Goal: Task Accomplishment & Management: Manage account settings

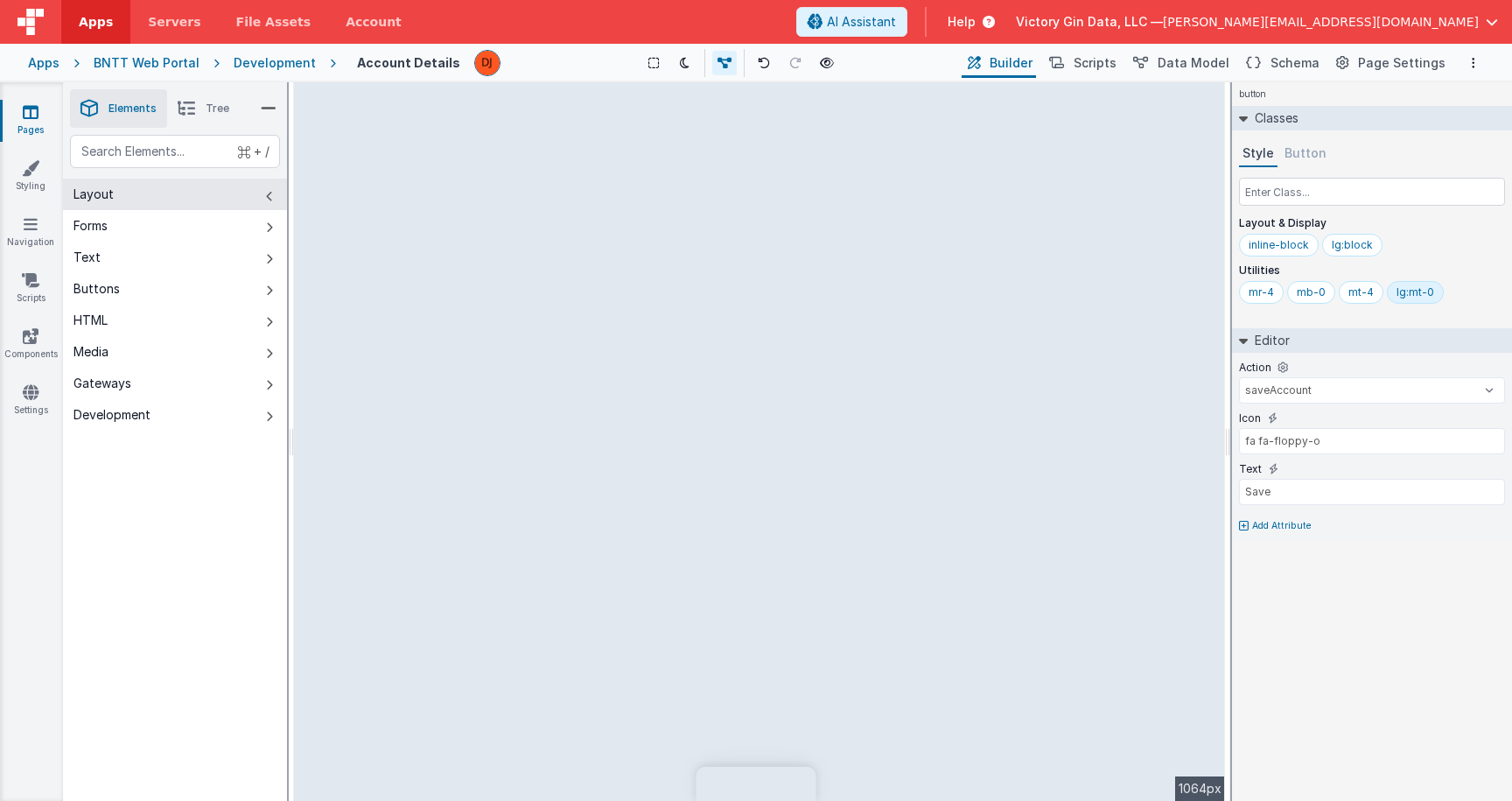
select select "saveAccount"
click at [17, 115] on link "Pages" at bounding box center [30, 121] width 63 height 35
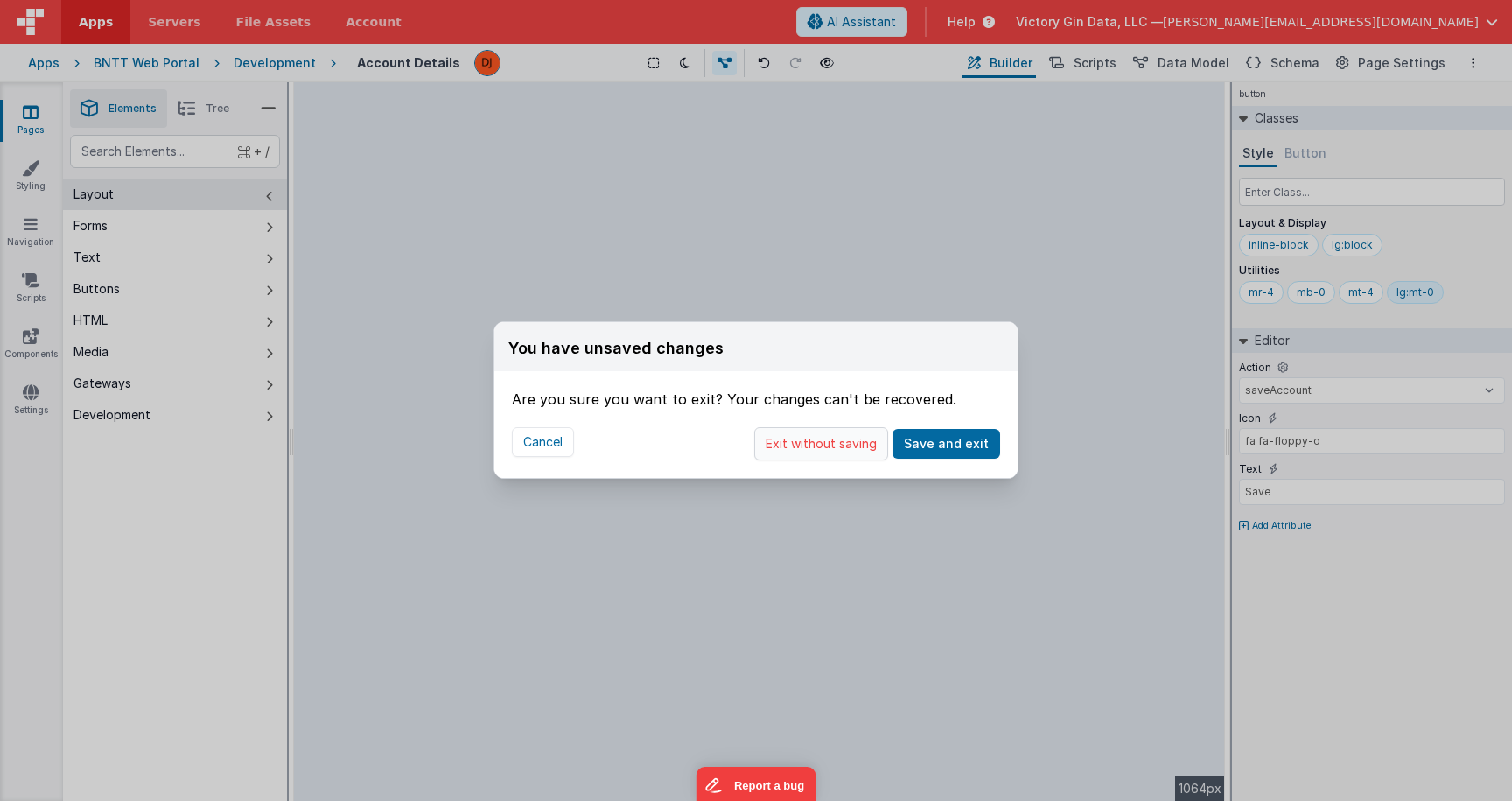
click at [832, 460] on button "Exit without saving" at bounding box center [821, 443] width 134 height 33
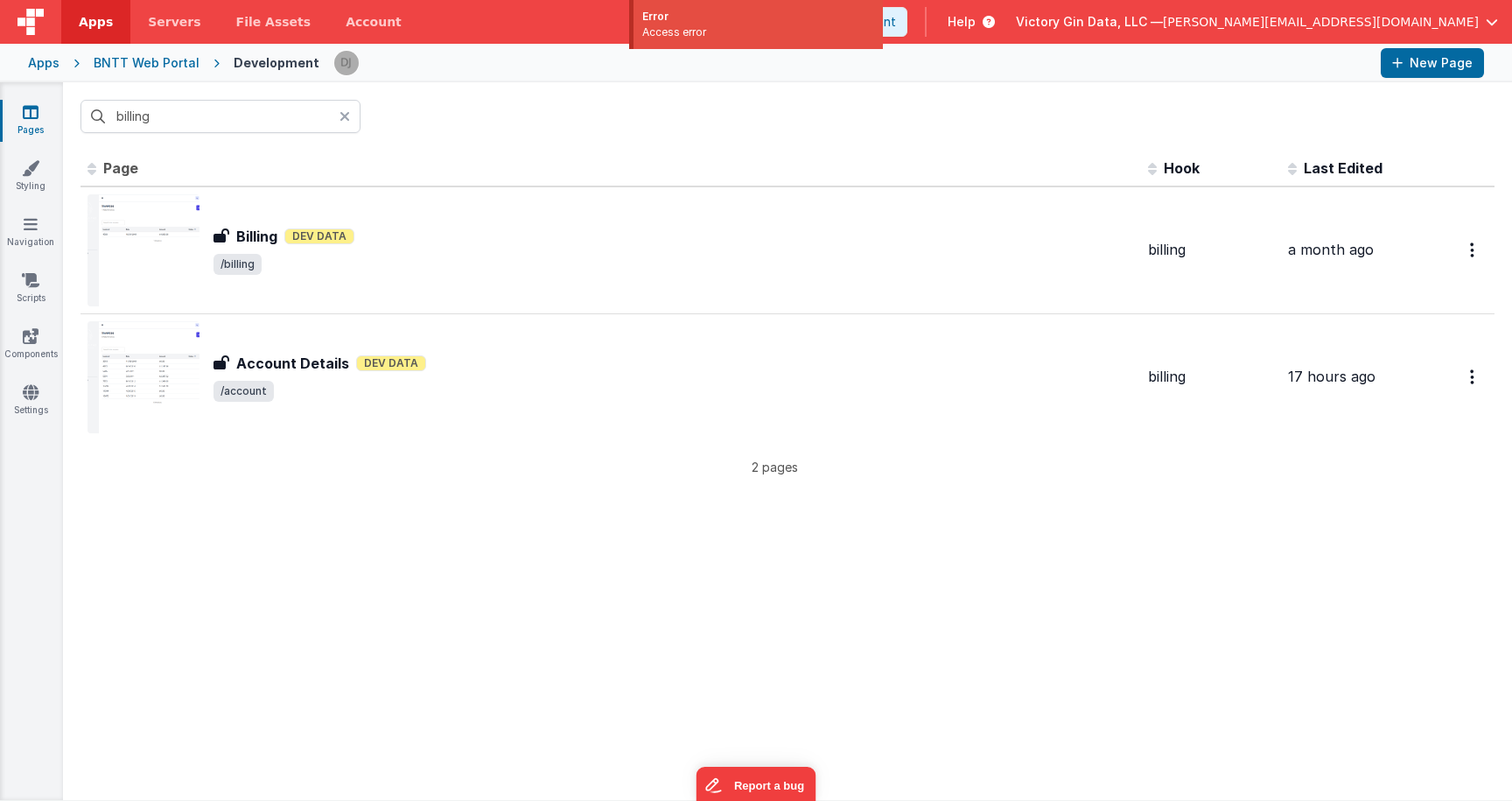
click at [505, 538] on div "Id Page Description Hook Last Edited FR_9730A096-B5C3-C54E-ACF6-65E867FE7BF8 Bi…" at bounding box center [787, 474] width 1449 height 649
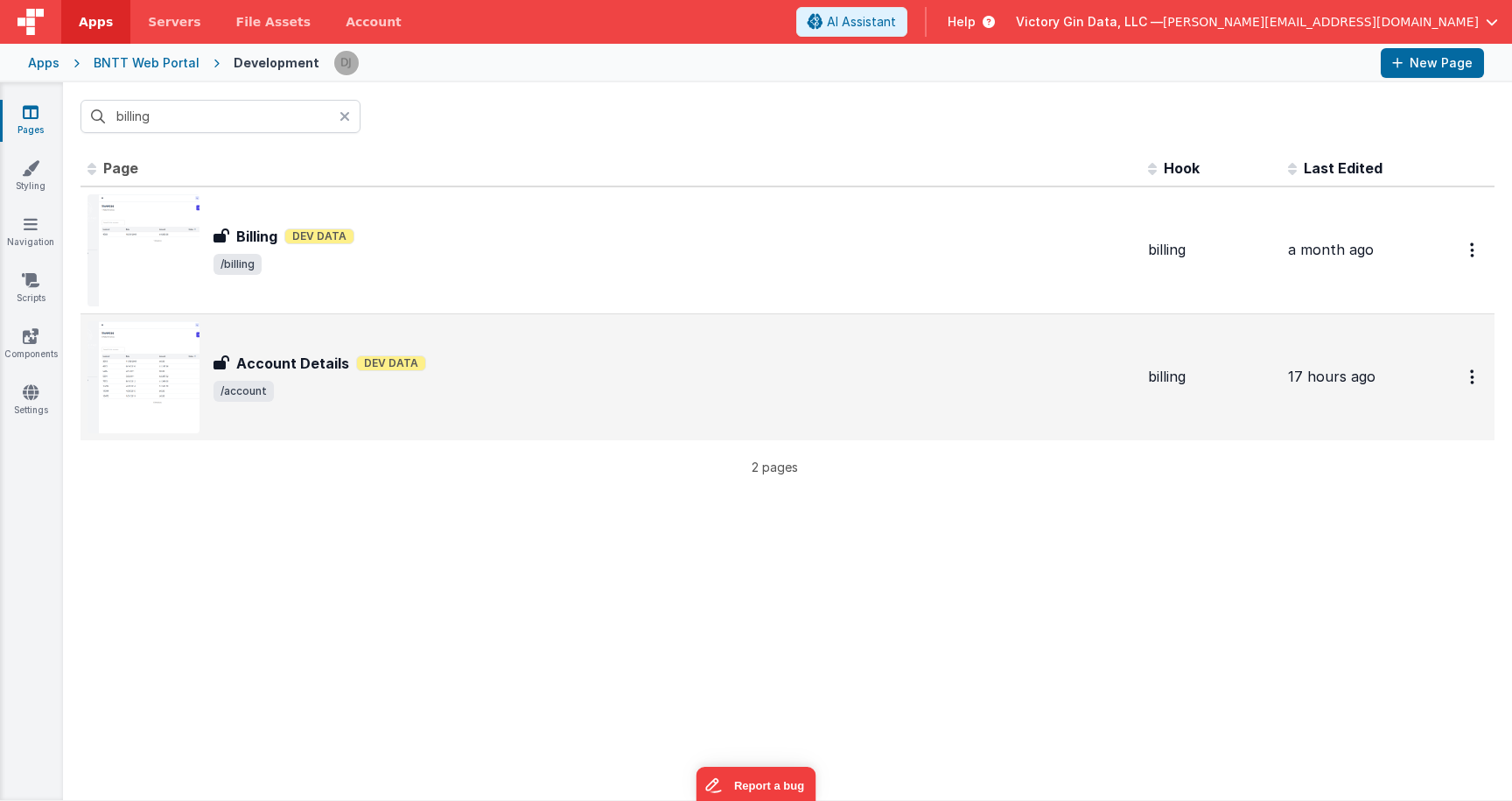
click at [477, 373] on div "Account Details Dev Data" at bounding box center [674, 363] width 921 height 21
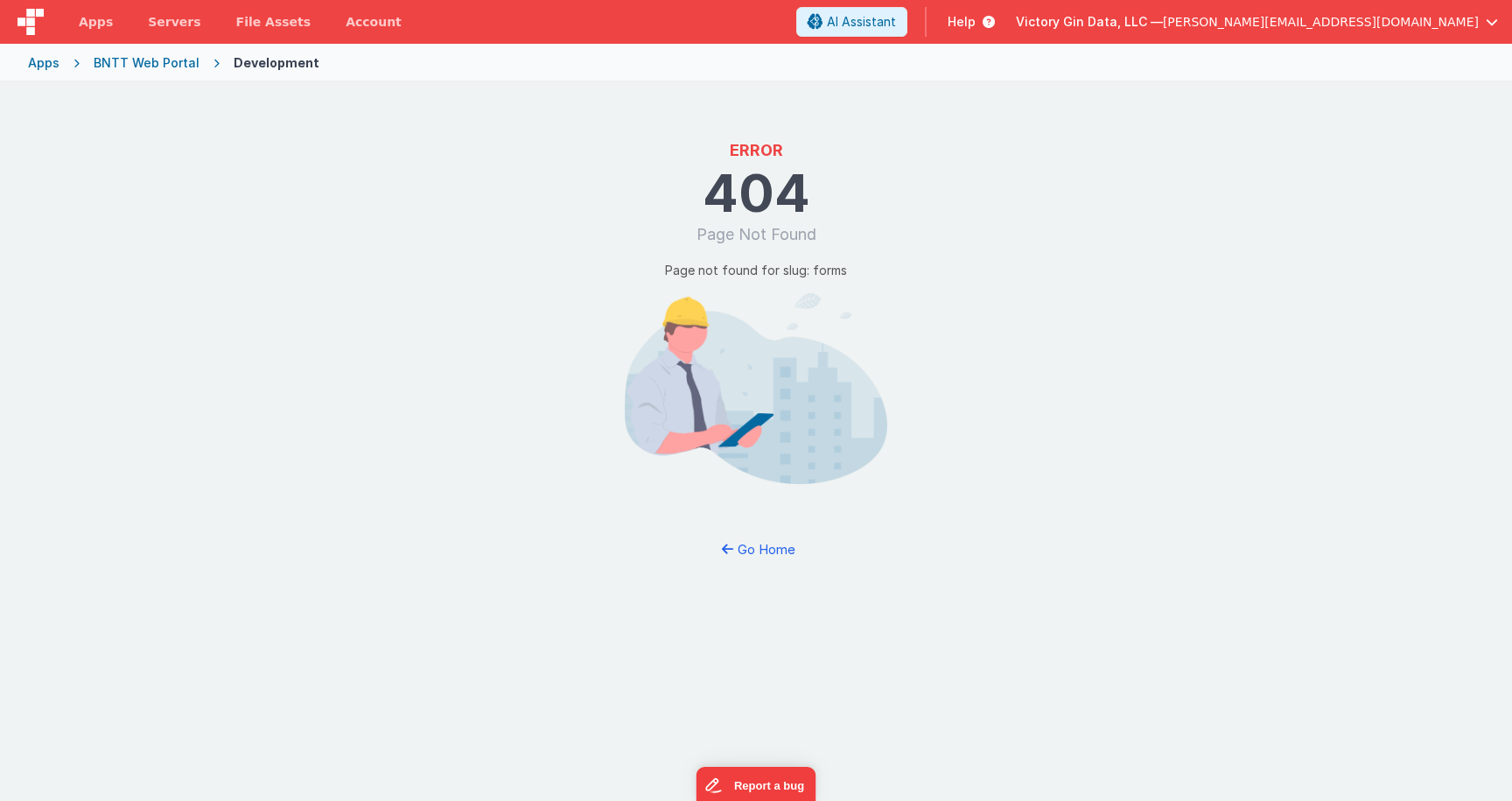
click at [127, 70] on div "BNTT Web Portal" at bounding box center [146, 62] width 106 height 17
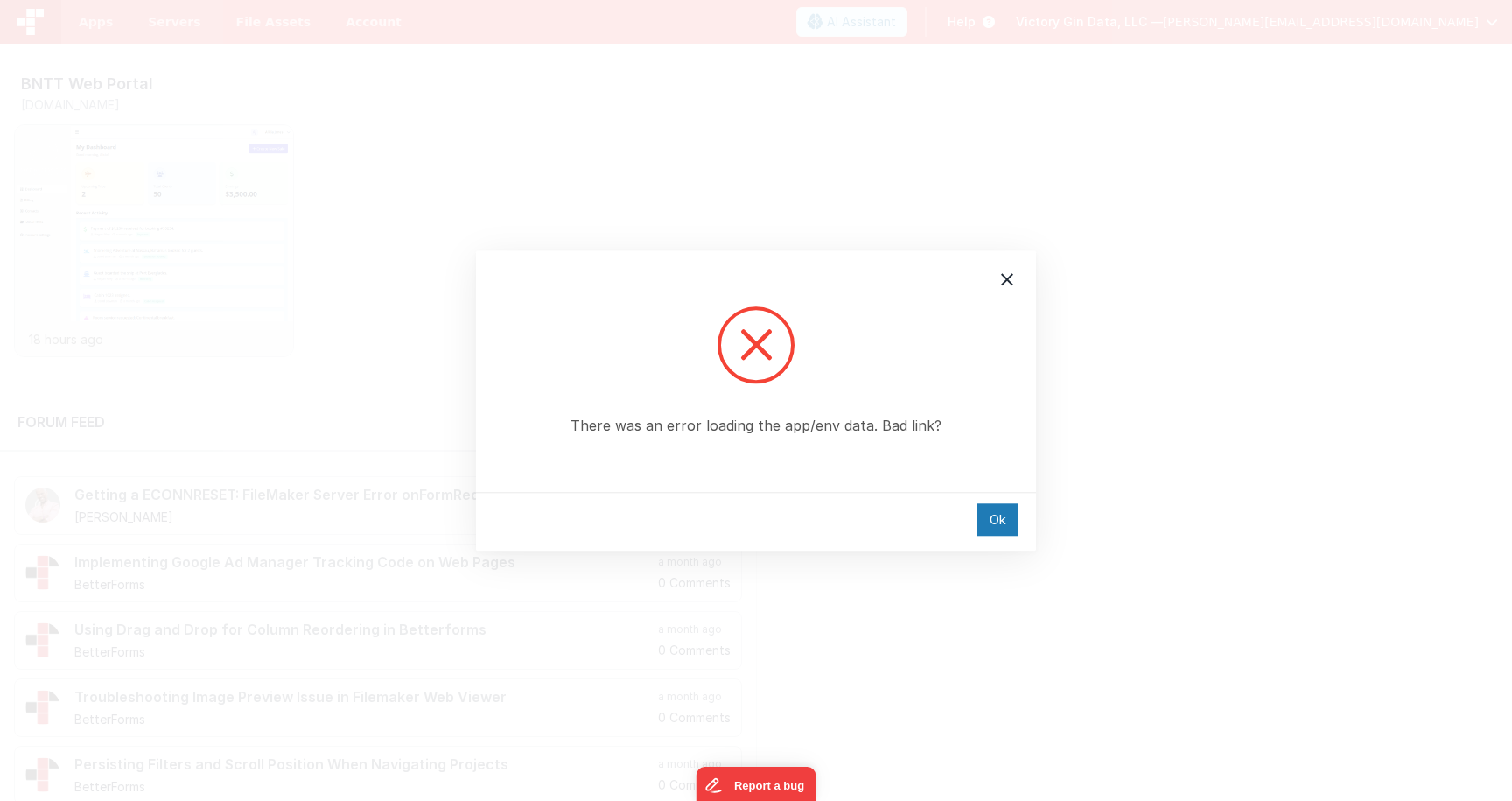
click at [144, 200] on div "There was an error loading the app/env data. Bad link? Ok" at bounding box center [756, 400] width 1512 height 801
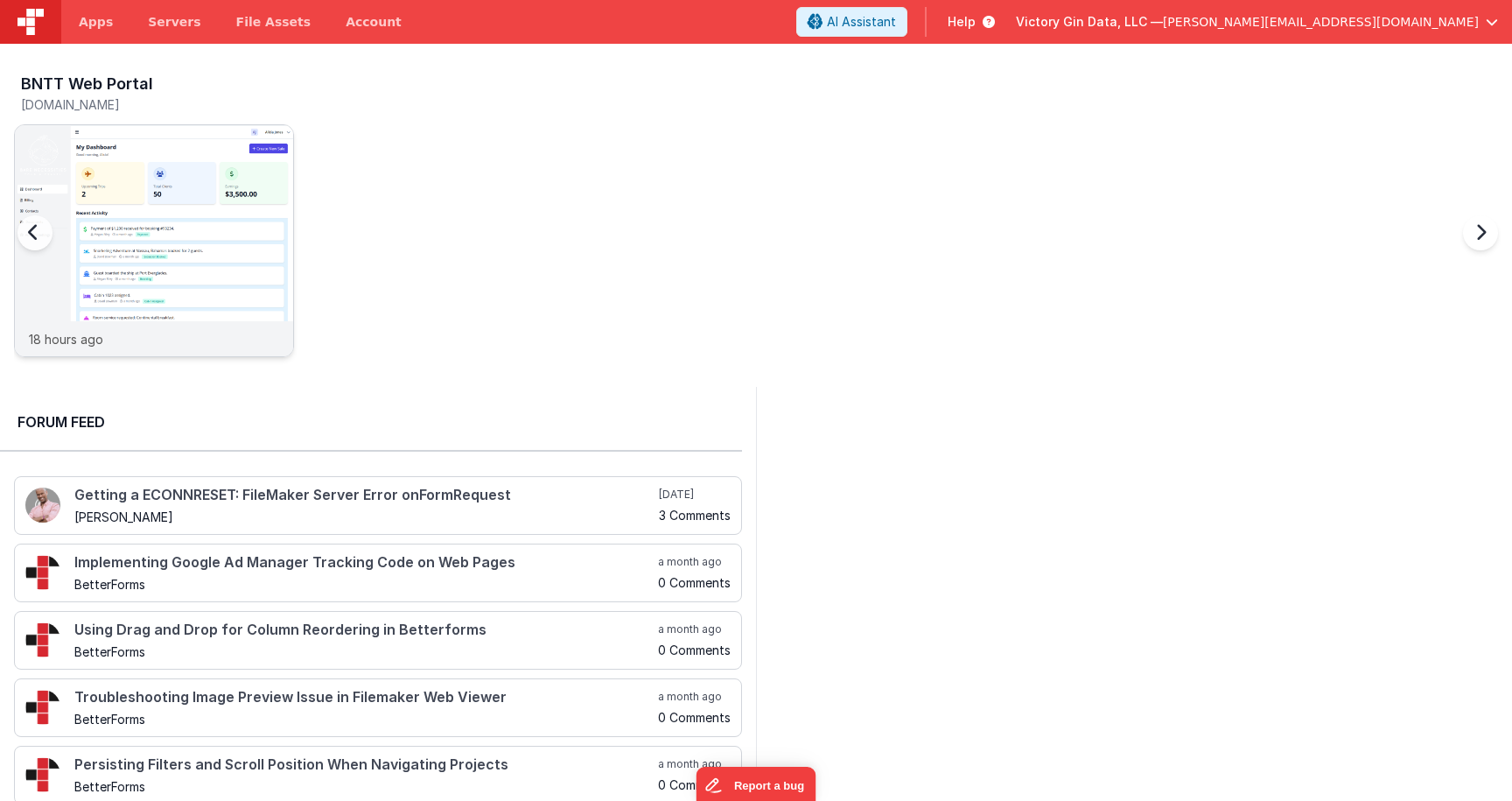
click at [154, 226] on div "BNTT Web Portal [DOMAIN_NAME] 18 hours ago" at bounding box center [154, 219] width 280 height 301
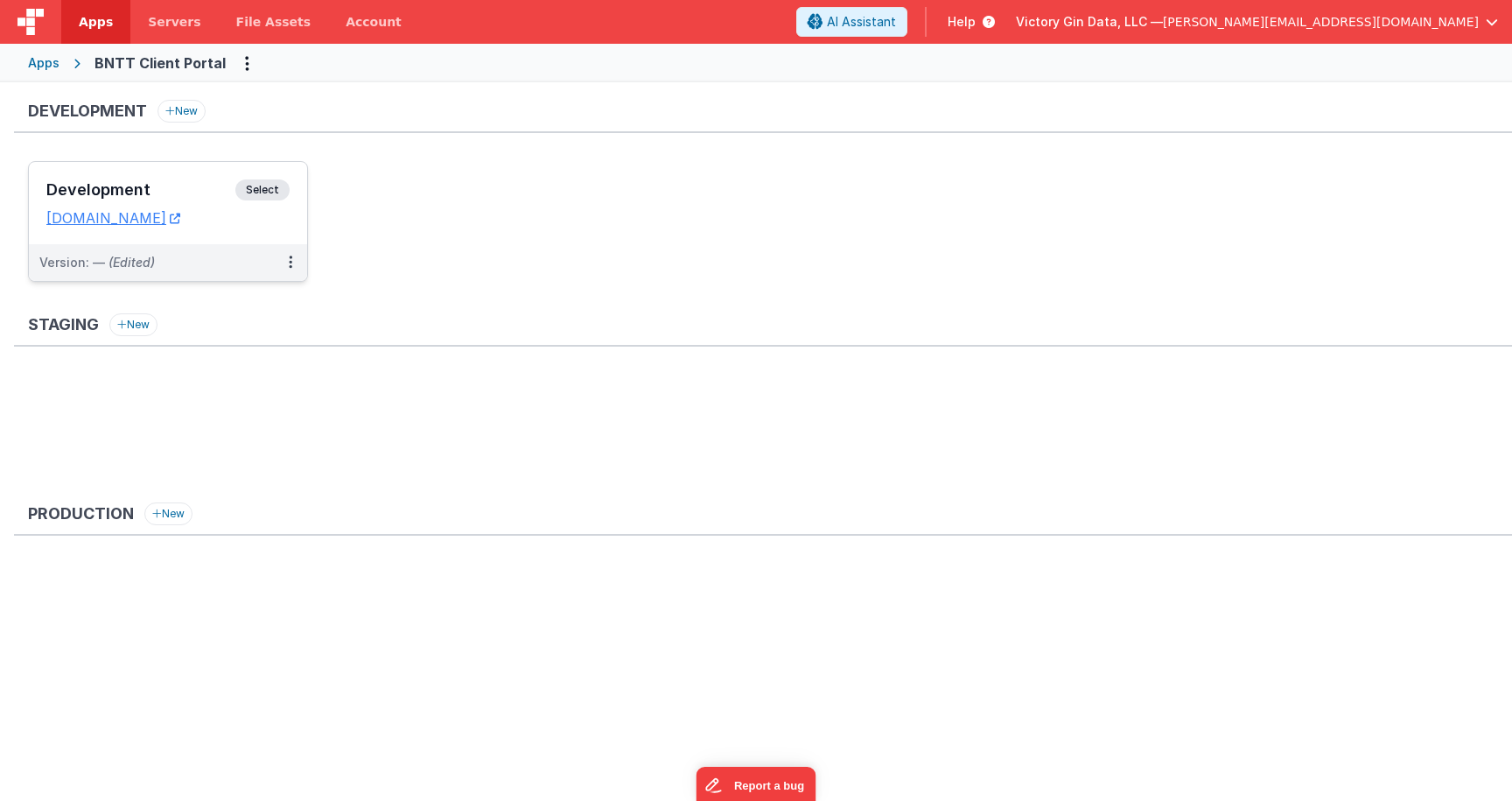
click at [84, 200] on div "Development Select" at bounding box center [168, 194] width 243 height 30
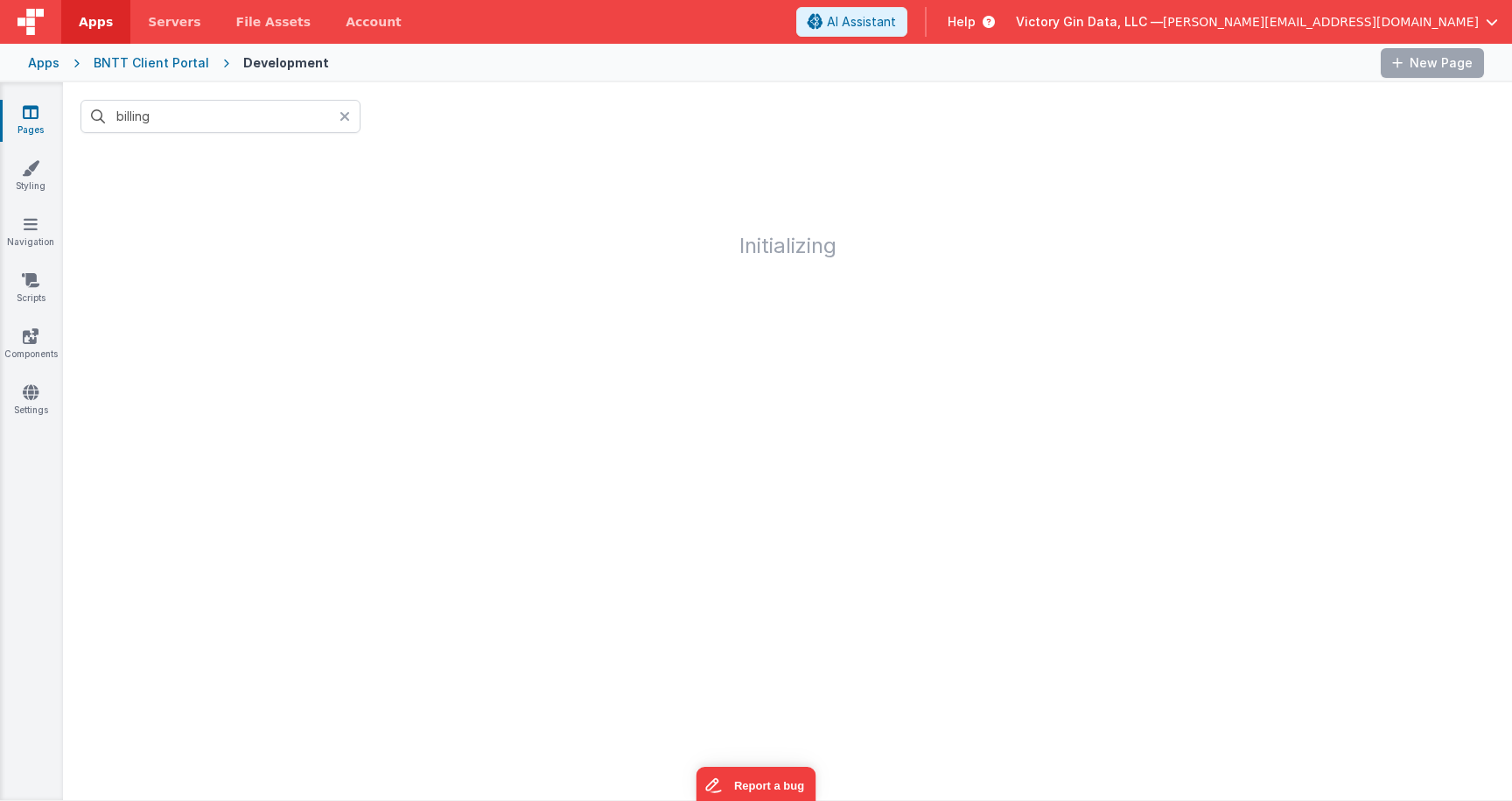
click at [25, 110] on icon at bounding box center [30, 112] width 16 height 17
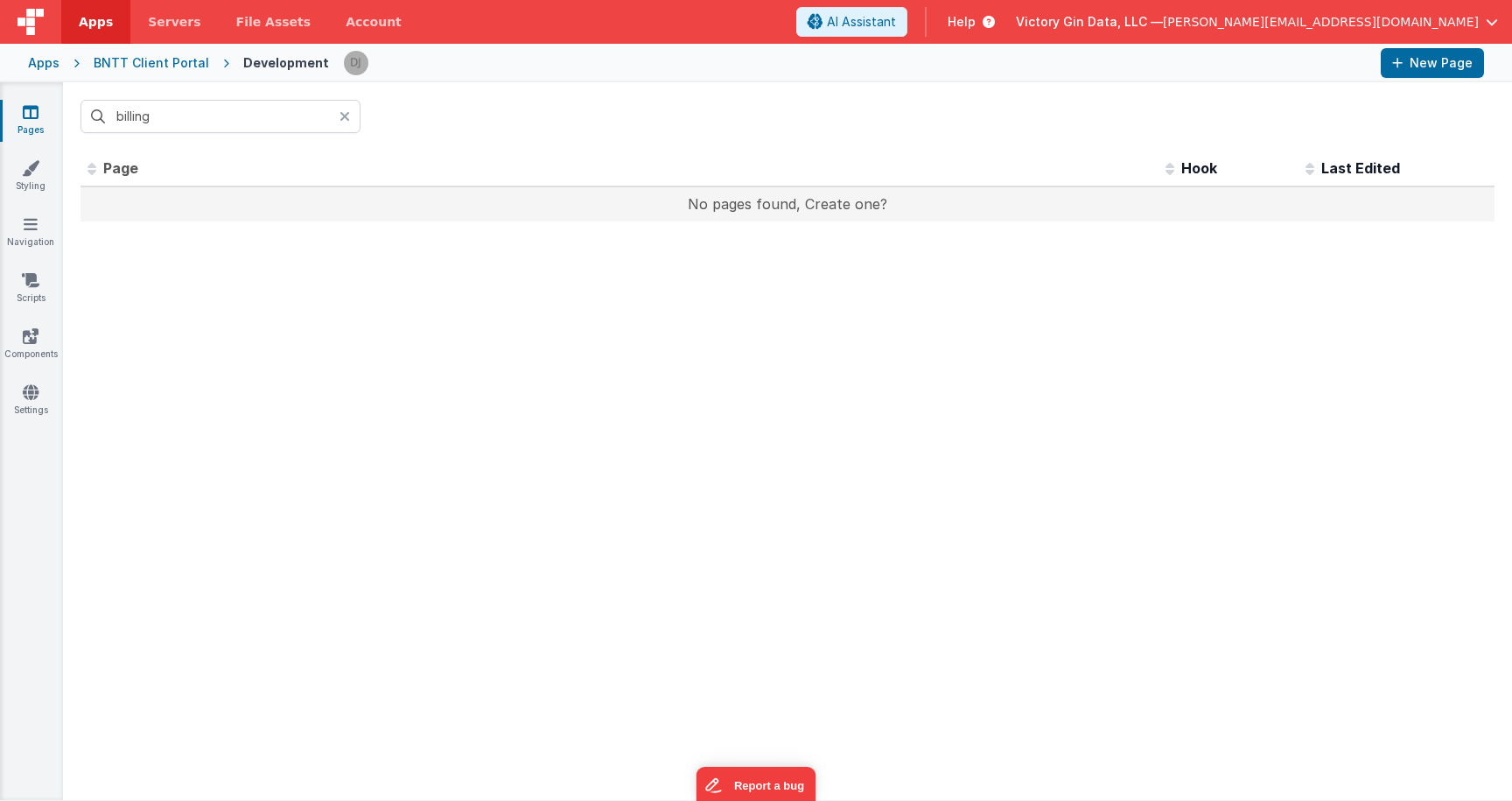
click at [292, 216] on td "No pages found, Create one?" at bounding box center [787, 204] width 1414 height 35
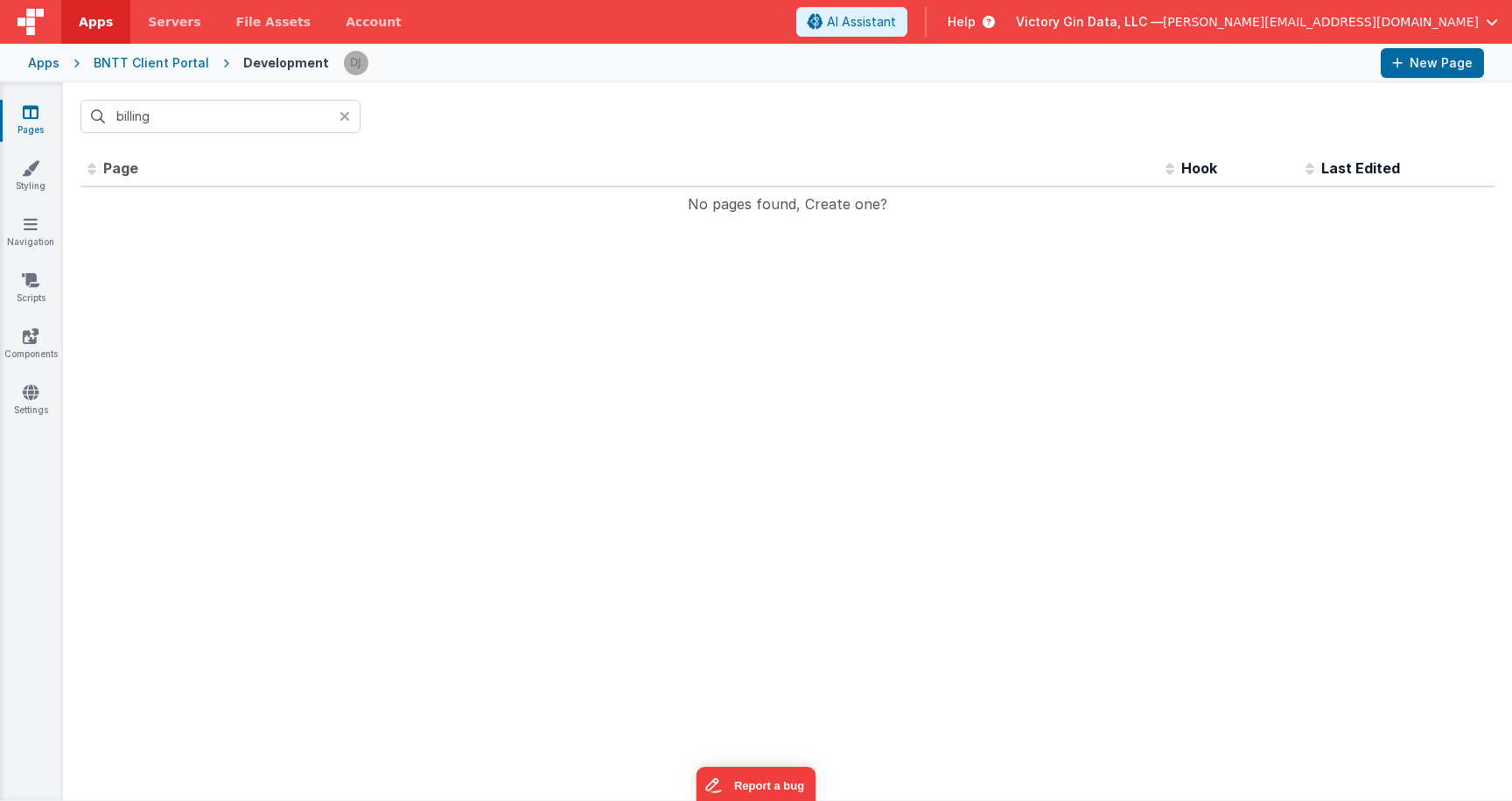
click at [328, 381] on div "Id Page Description Hook Last Edited No pages found, Create one? << < > >> 0 pa…" at bounding box center [787, 474] width 1449 height 649
click at [354, 129] on div at bounding box center [350, 116] width 21 height 33
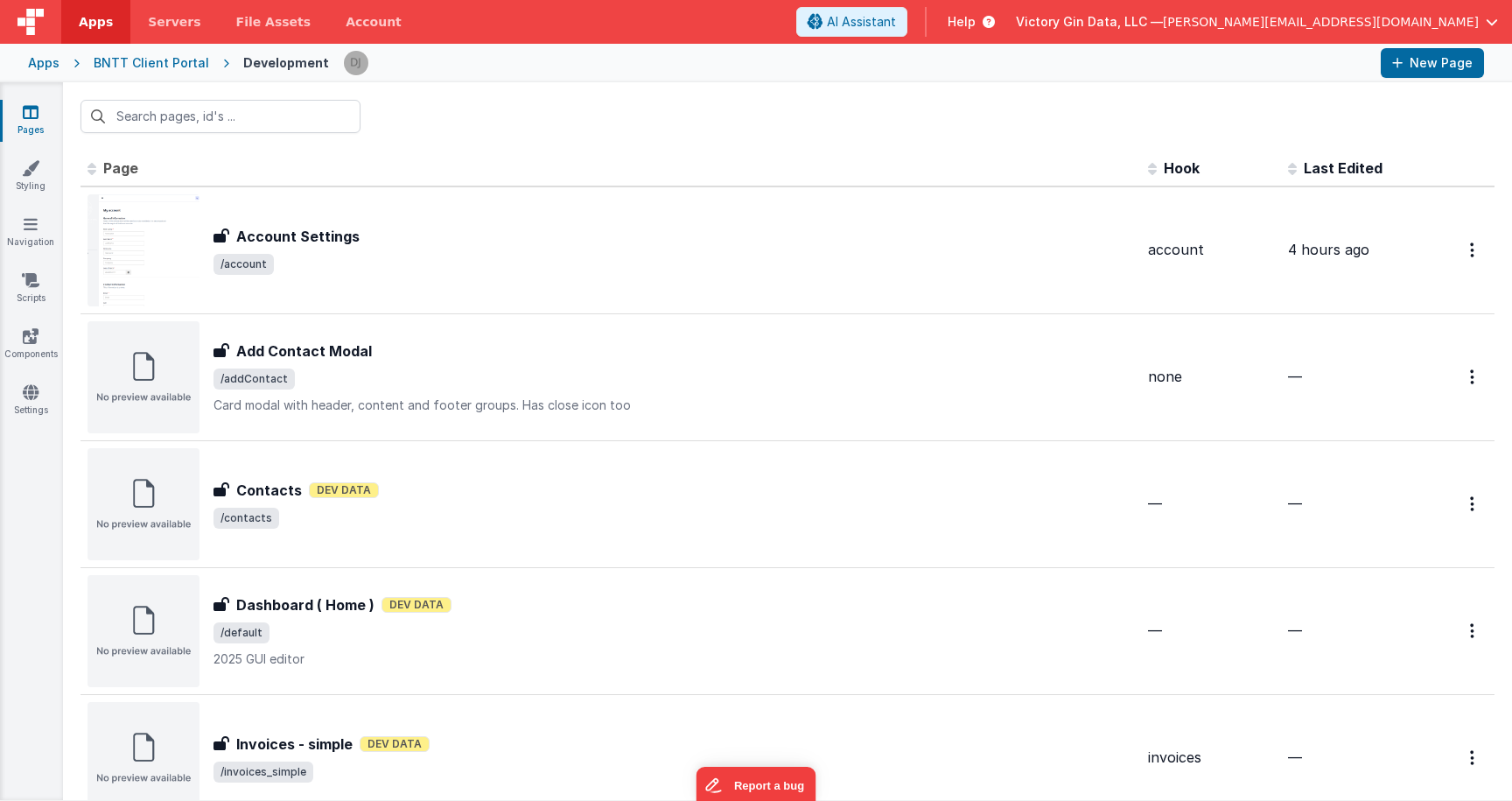
click at [452, 152] on th "Page" at bounding box center [610, 168] width 1061 height 35
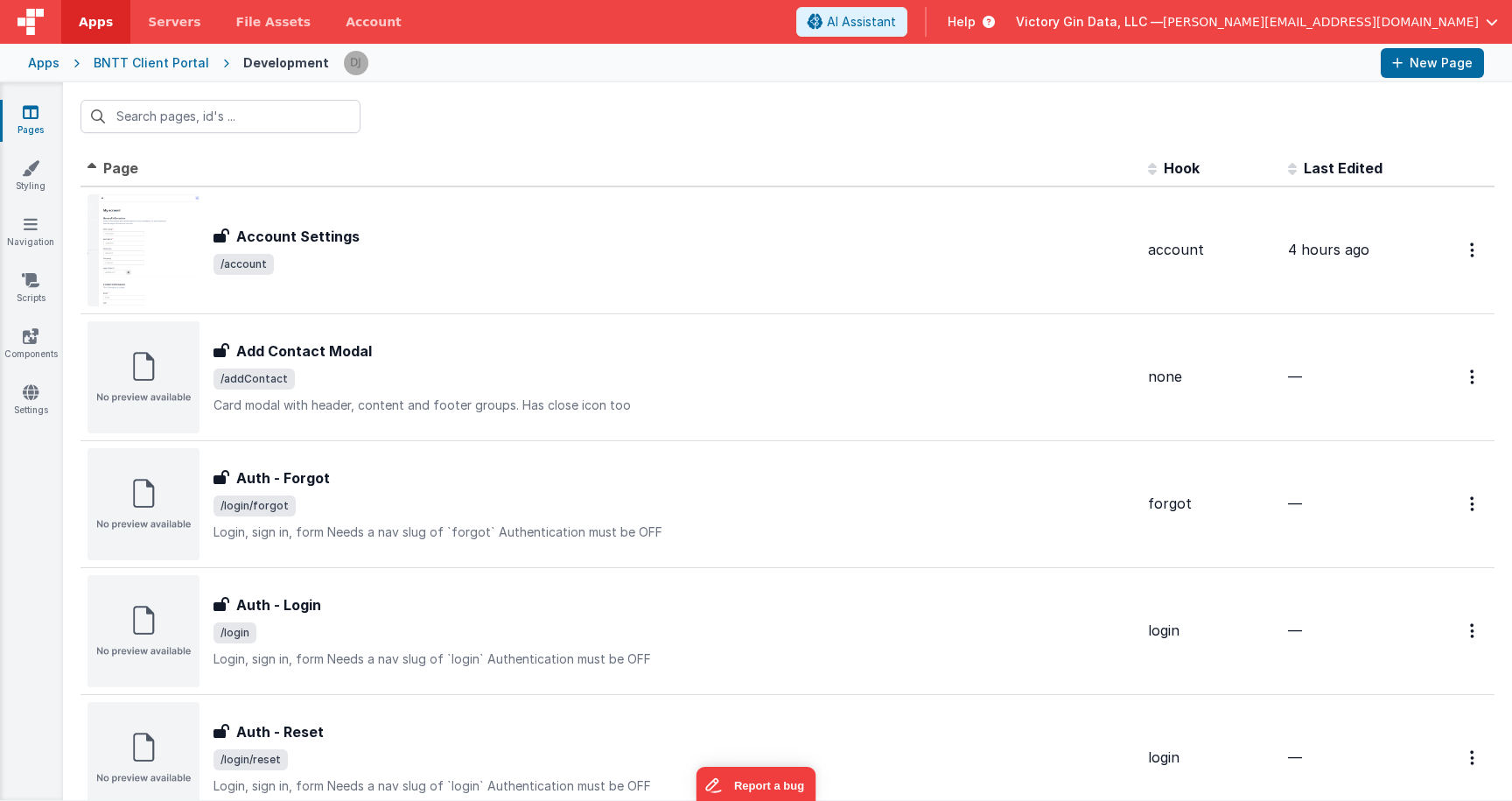
click at [511, 117] on div at bounding box center [787, 116] width 1449 height 69
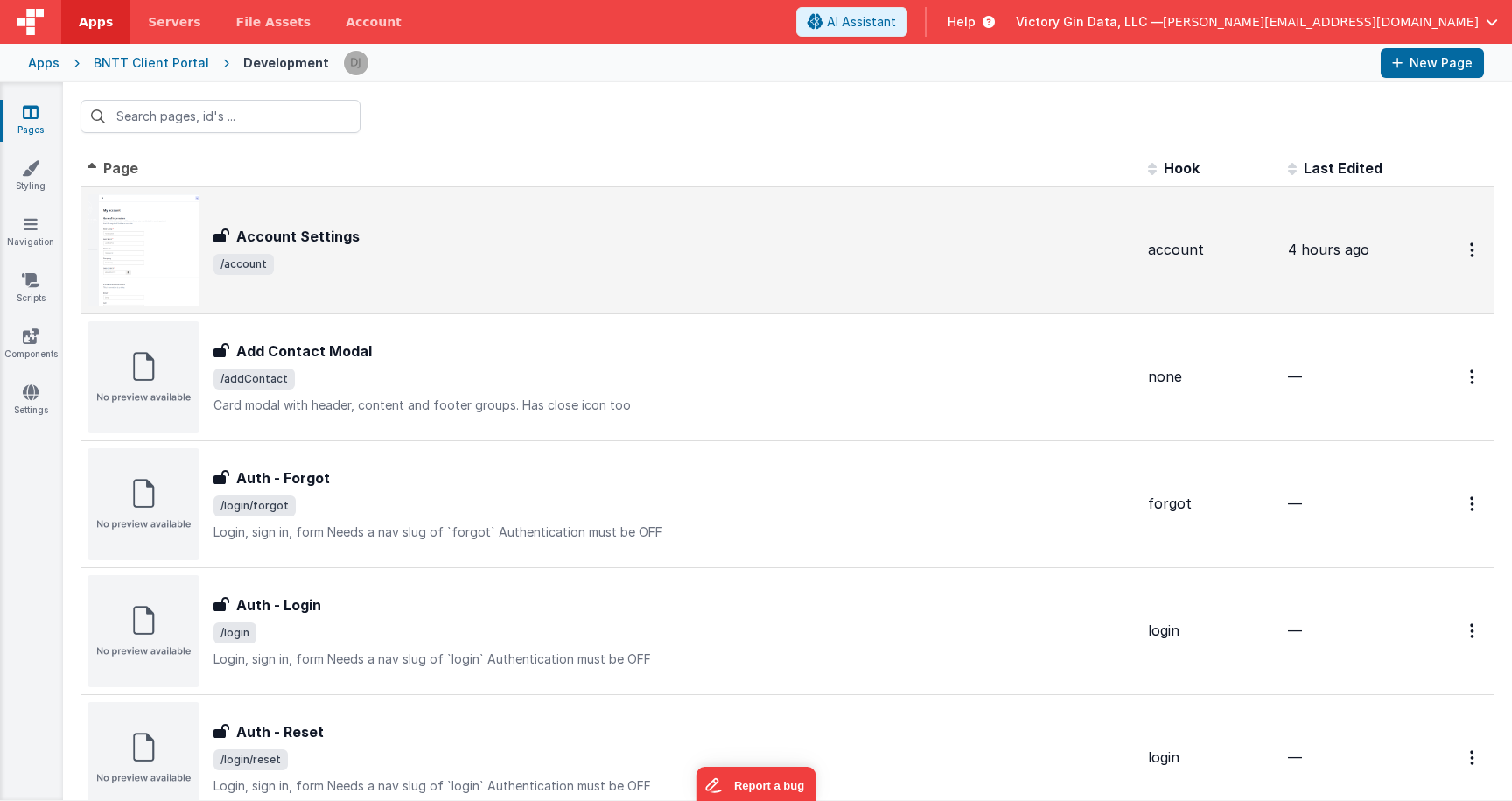
click at [527, 301] on div "Account Settings Account Settings /account" at bounding box center [610, 250] width 1046 height 112
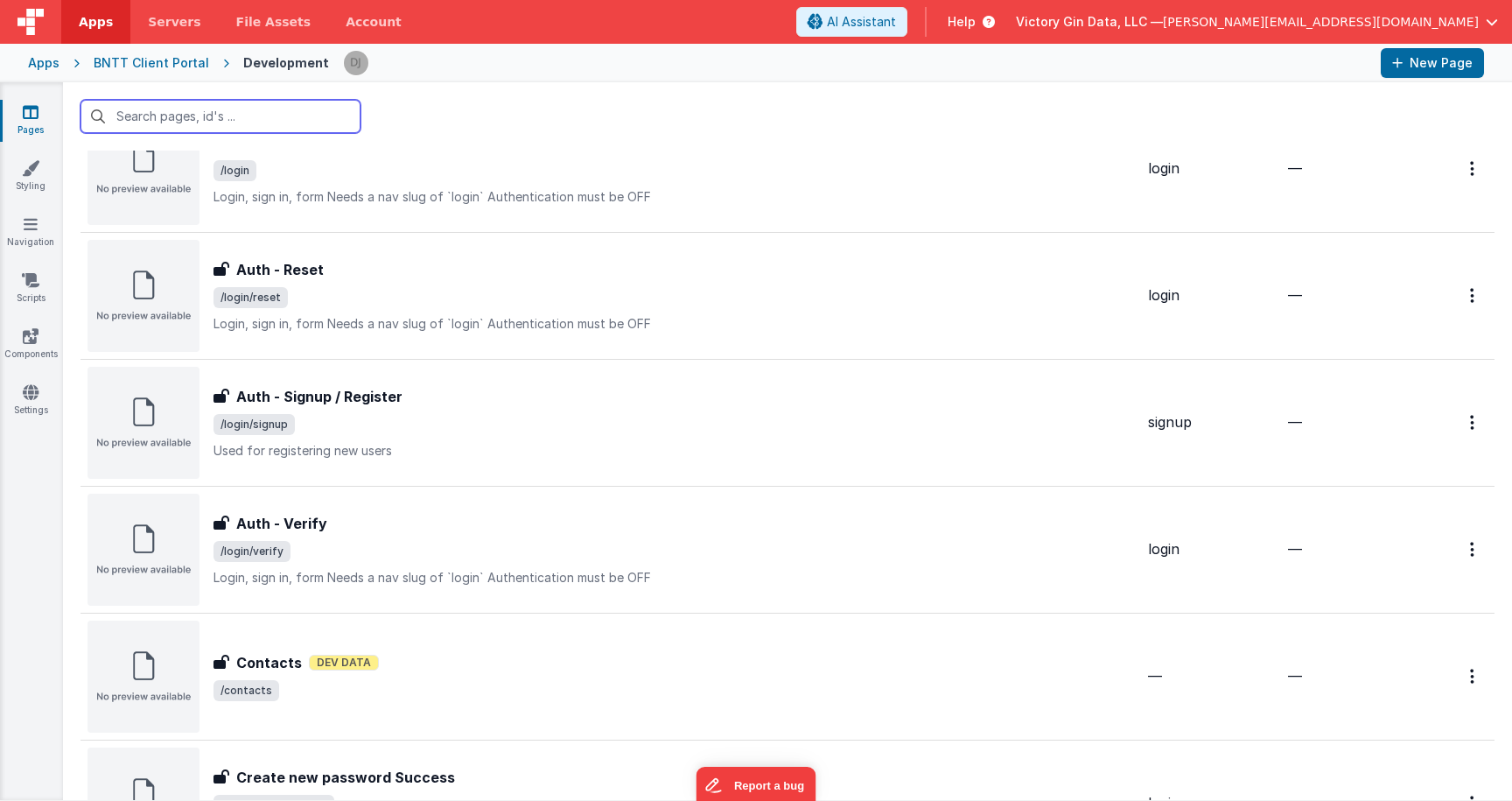
scroll to position [462, 0]
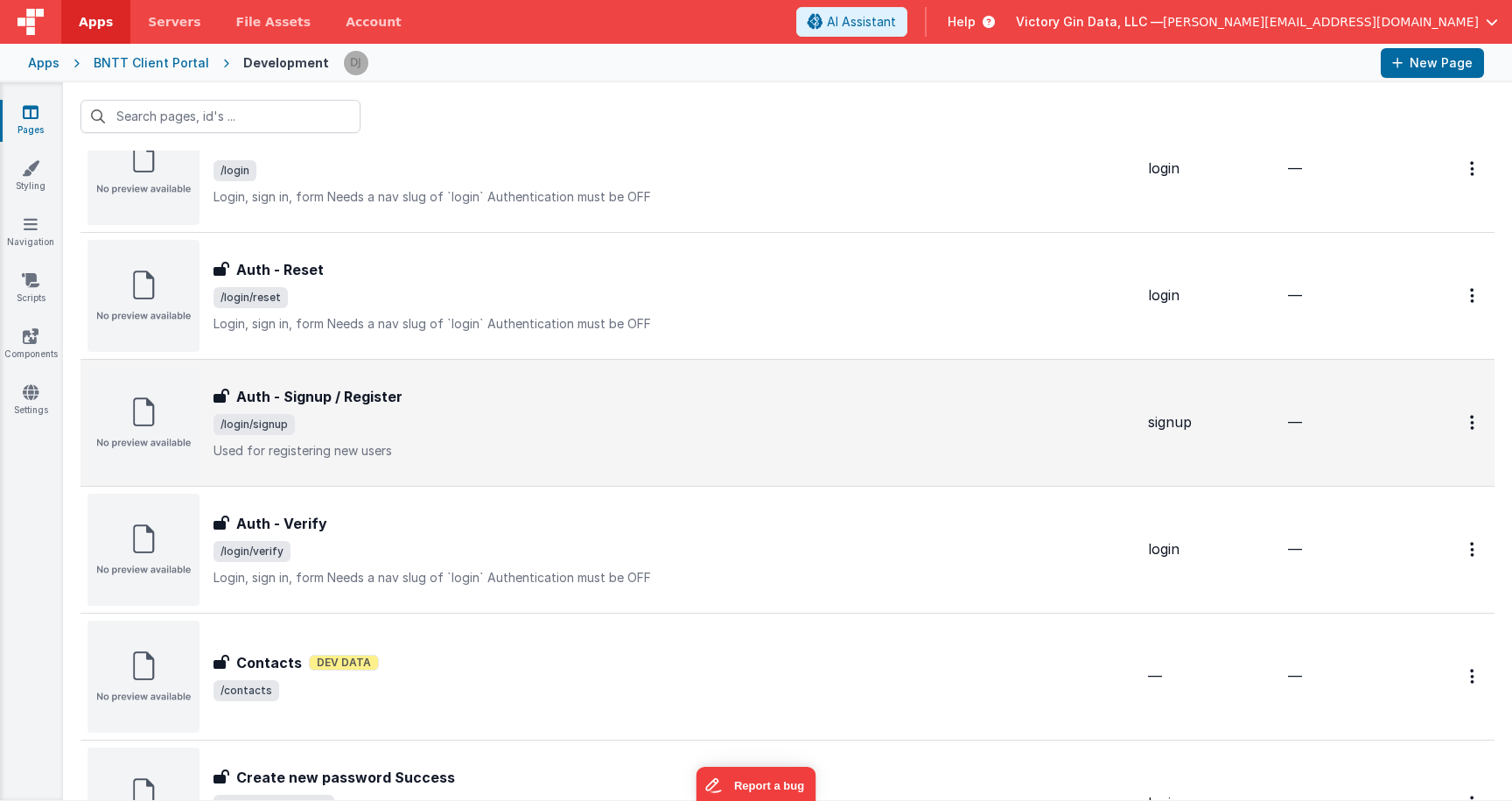
click at [356, 427] on span "/login/signup" at bounding box center [674, 424] width 921 height 21
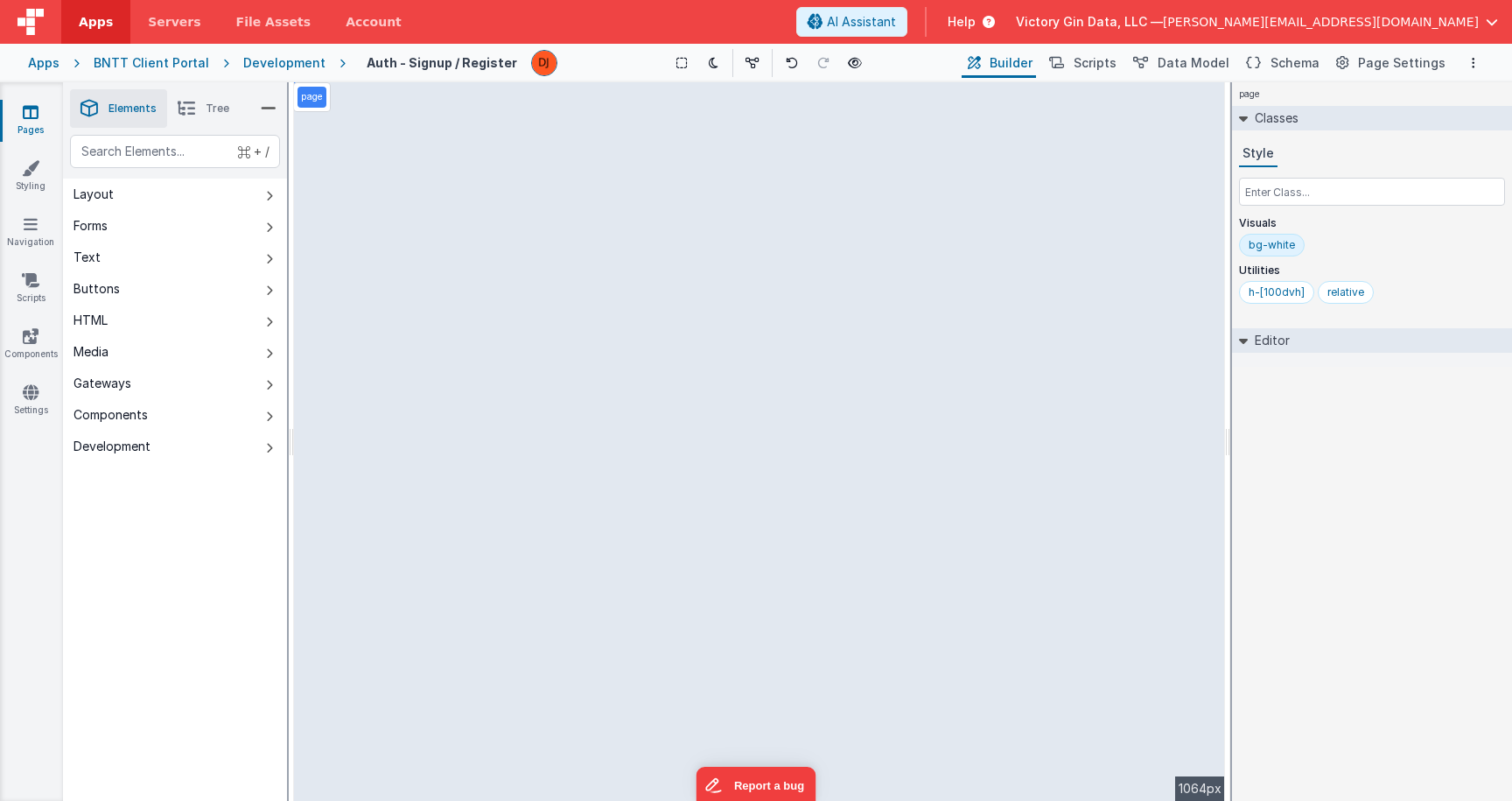
click at [712, 371] on div "page --> 1064px" at bounding box center [759, 441] width 931 height 719
click at [682, 372] on div "page --> 1064px" at bounding box center [759, 441] width 931 height 719
click at [709, 381] on div "page --> 1064px" at bounding box center [759, 441] width 931 height 719
click at [699, 411] on div "page --> 1064px" at bounding box center [759, 441] width 931 height 719
click at [697, 405] on div "page --> 1064px" at bounding box center [759, 441] width 931 height 719
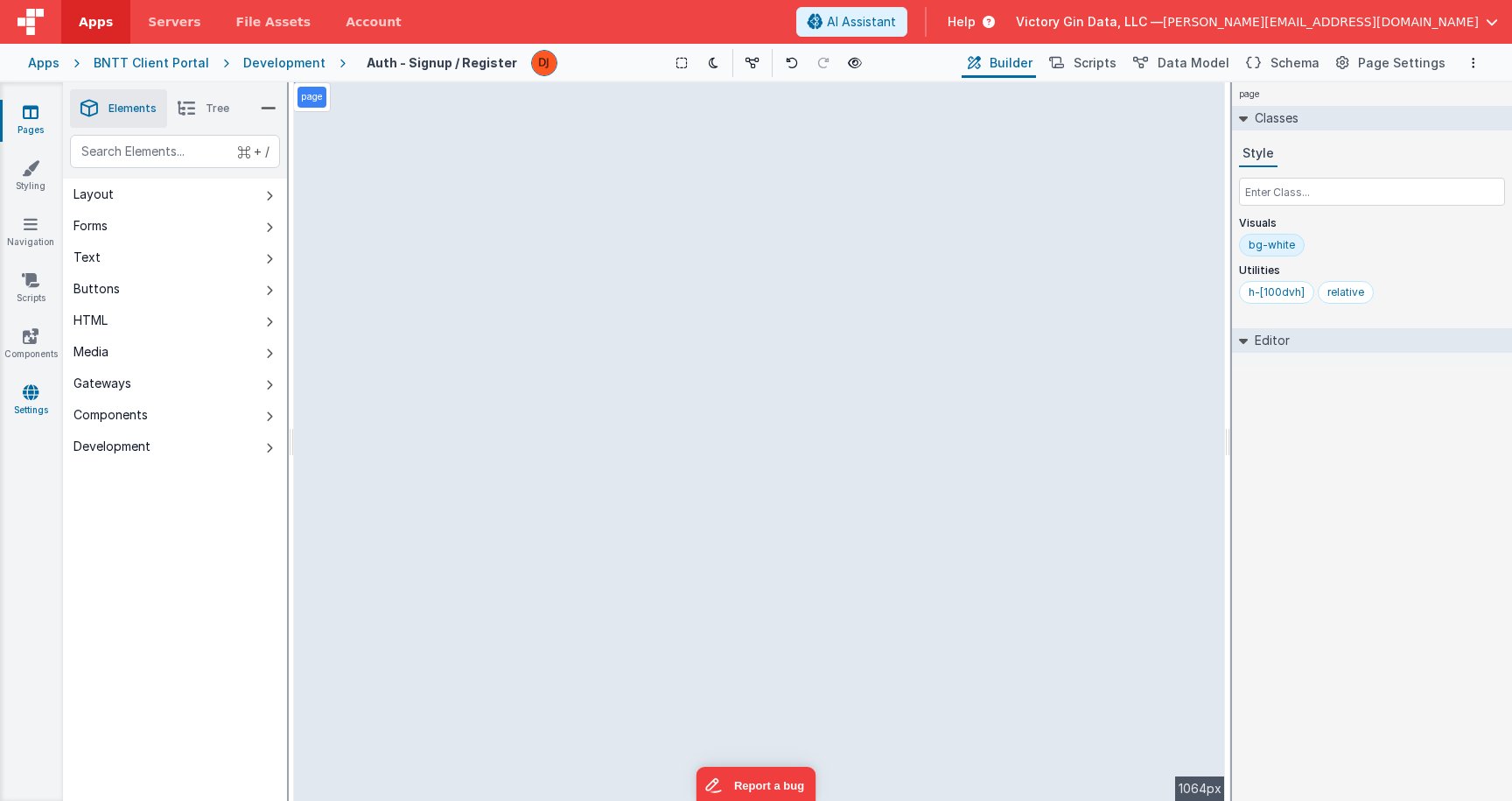
click at [37, 409] on link "Settings" at bounding box center [30, 401] width 63 height 35
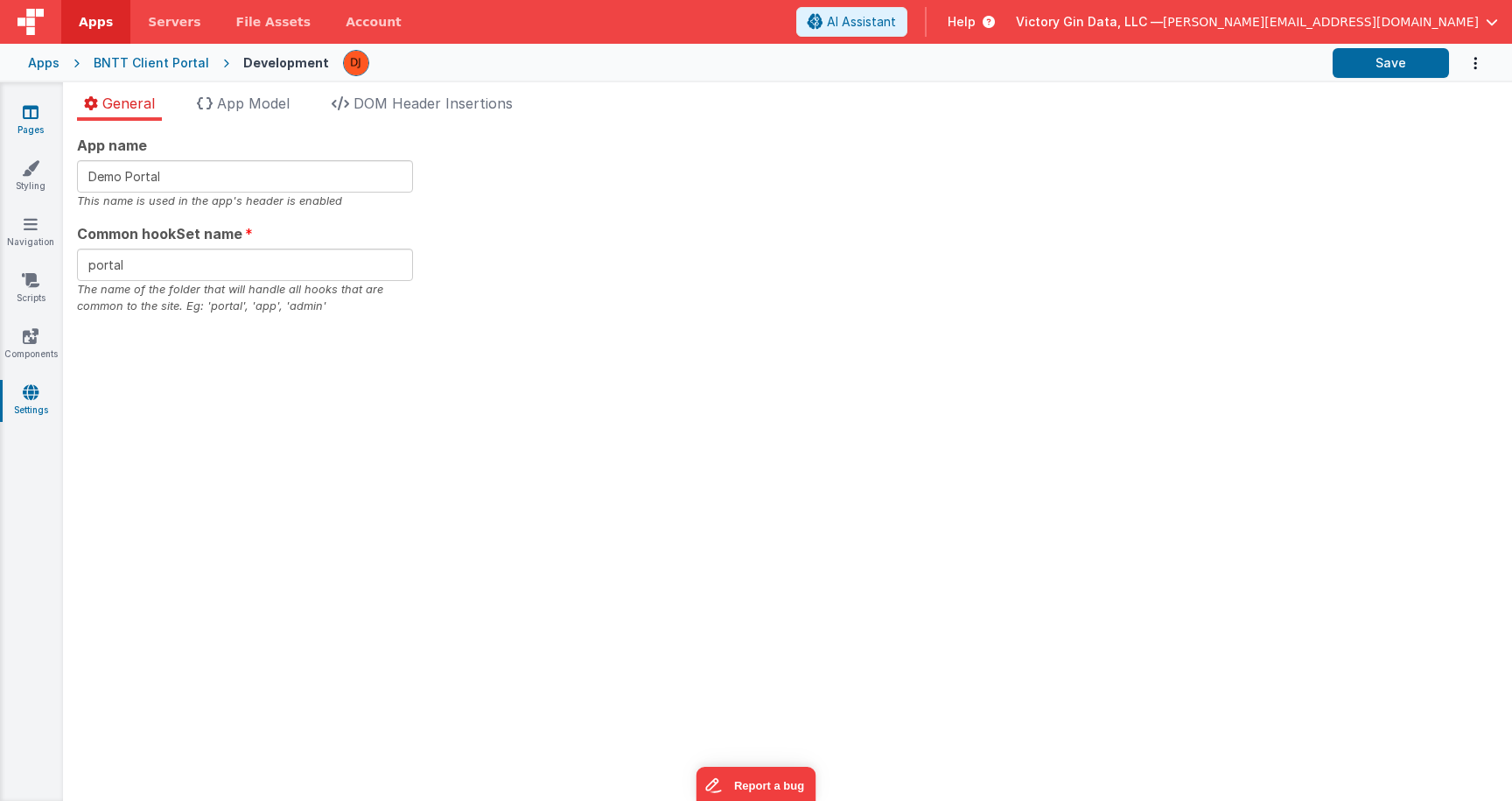
click at [42, 136] on link "Pages" at bounding box center [30, 121] width 63 height 35
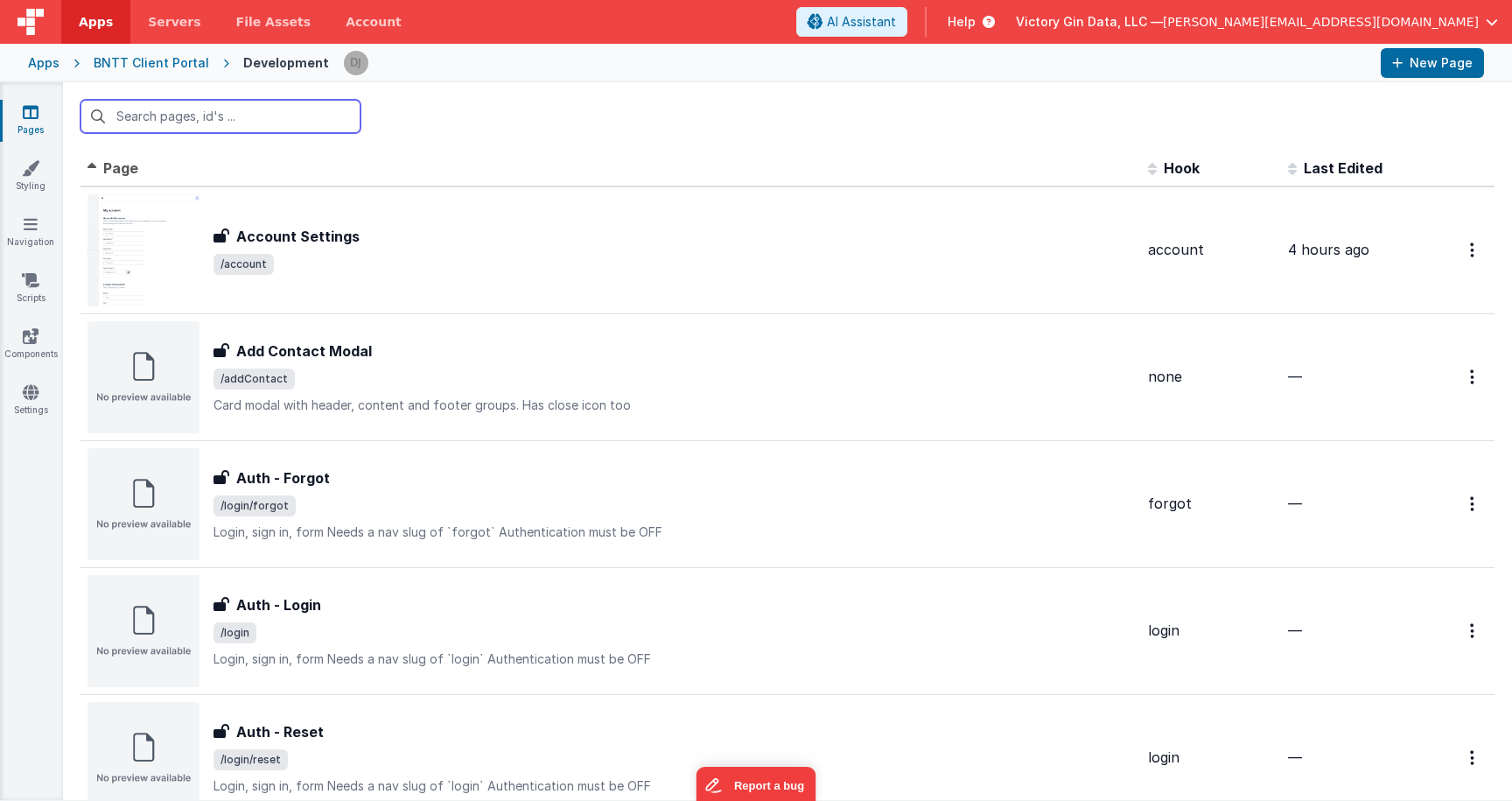
click at [218, 110] on input "text" at bounding box center [221, 116] width 280 height 33
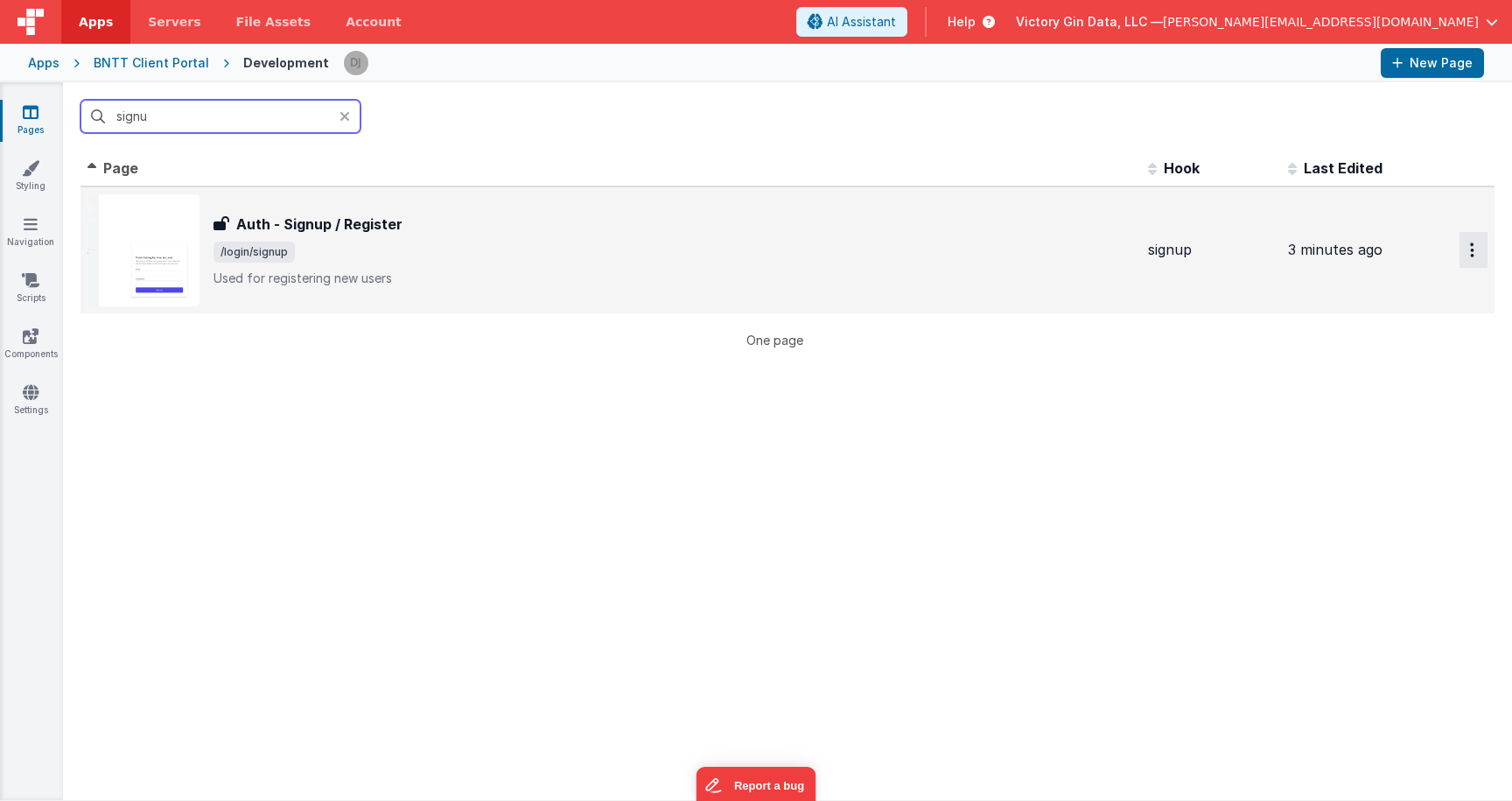
type input "signu"
click at [1475, 246] on button "Options" at bounding box center [1473, 249] width 28 height 36
click at [963, 352] on button at bounding box center [756, 400] width 1512 height 801
click at [423, 328] on div "Id Page Description Hook Last Edited FR_A3963952-4559-504C-934A-365044115DA3 Au…" at bounding box center [787, 249] width 1414 height 199
click at [429, 245] on span "/login/signup" at bounding box center [674, 252] width 921 height 21
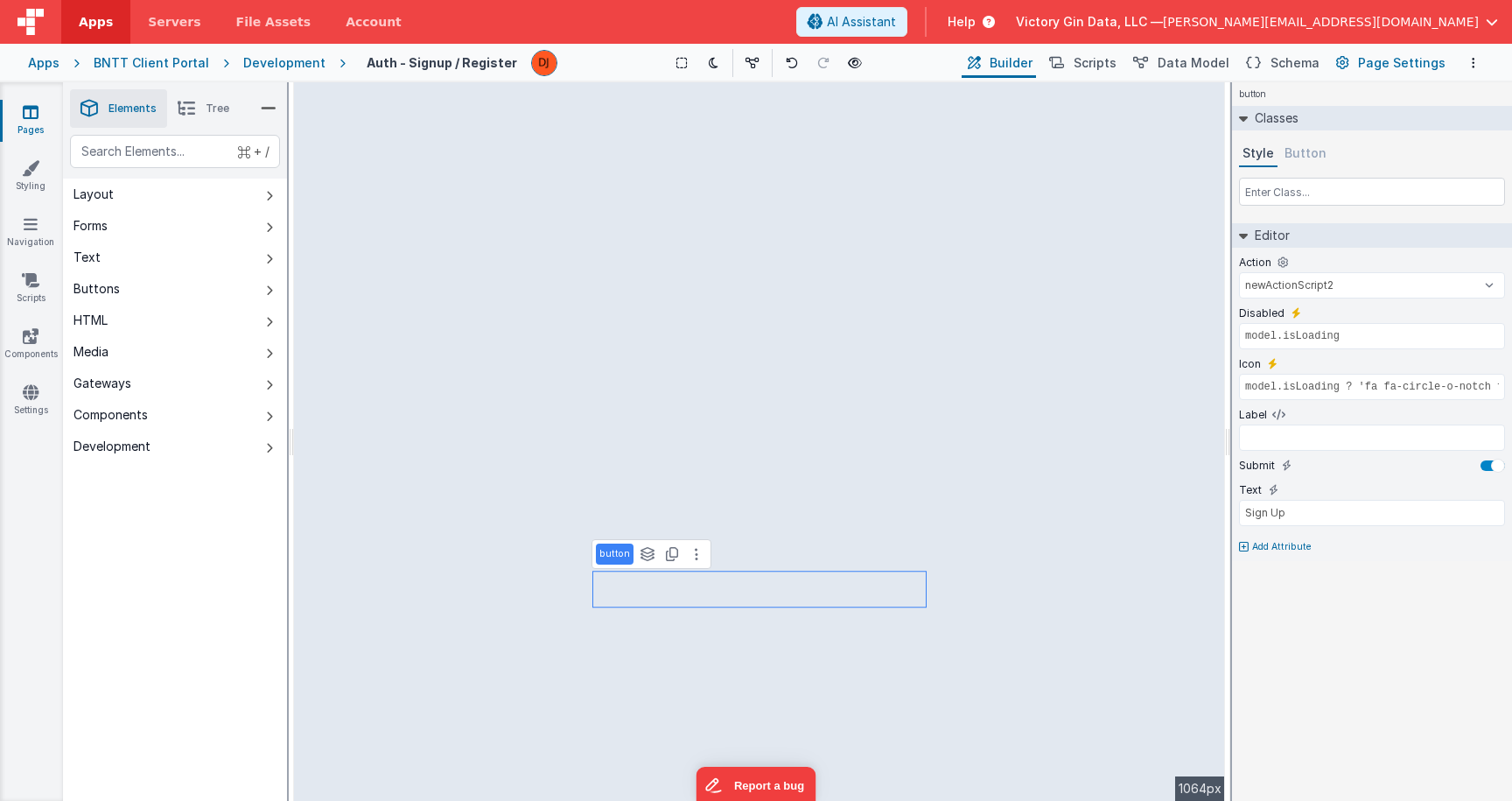
click at [1399, 60] on span "Page Settings" at bounding box center [1402, 62] width 88 height 17
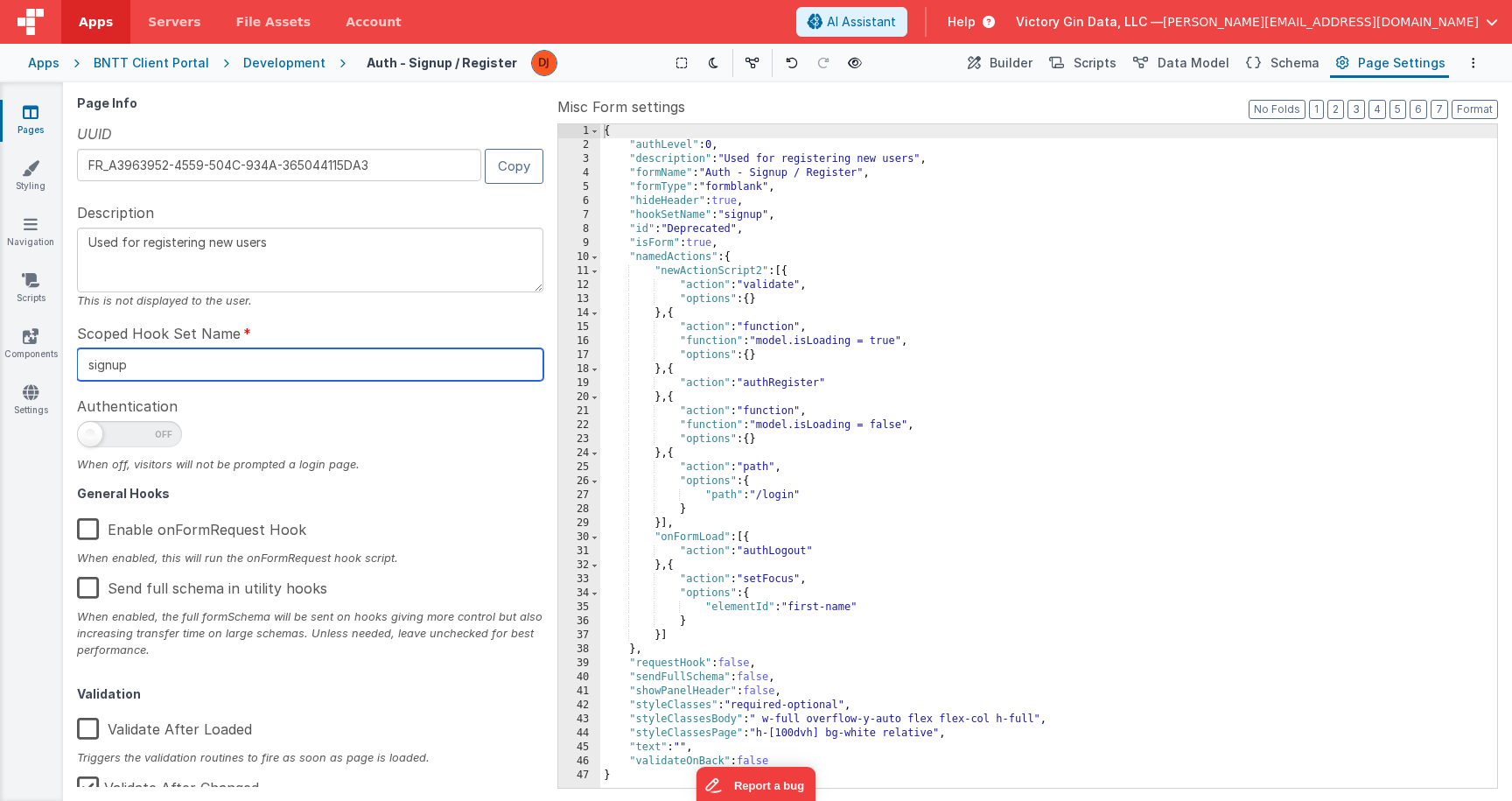
click at [229, 366] on input "signup" at bounding box center [310, 363] width 467 height 32
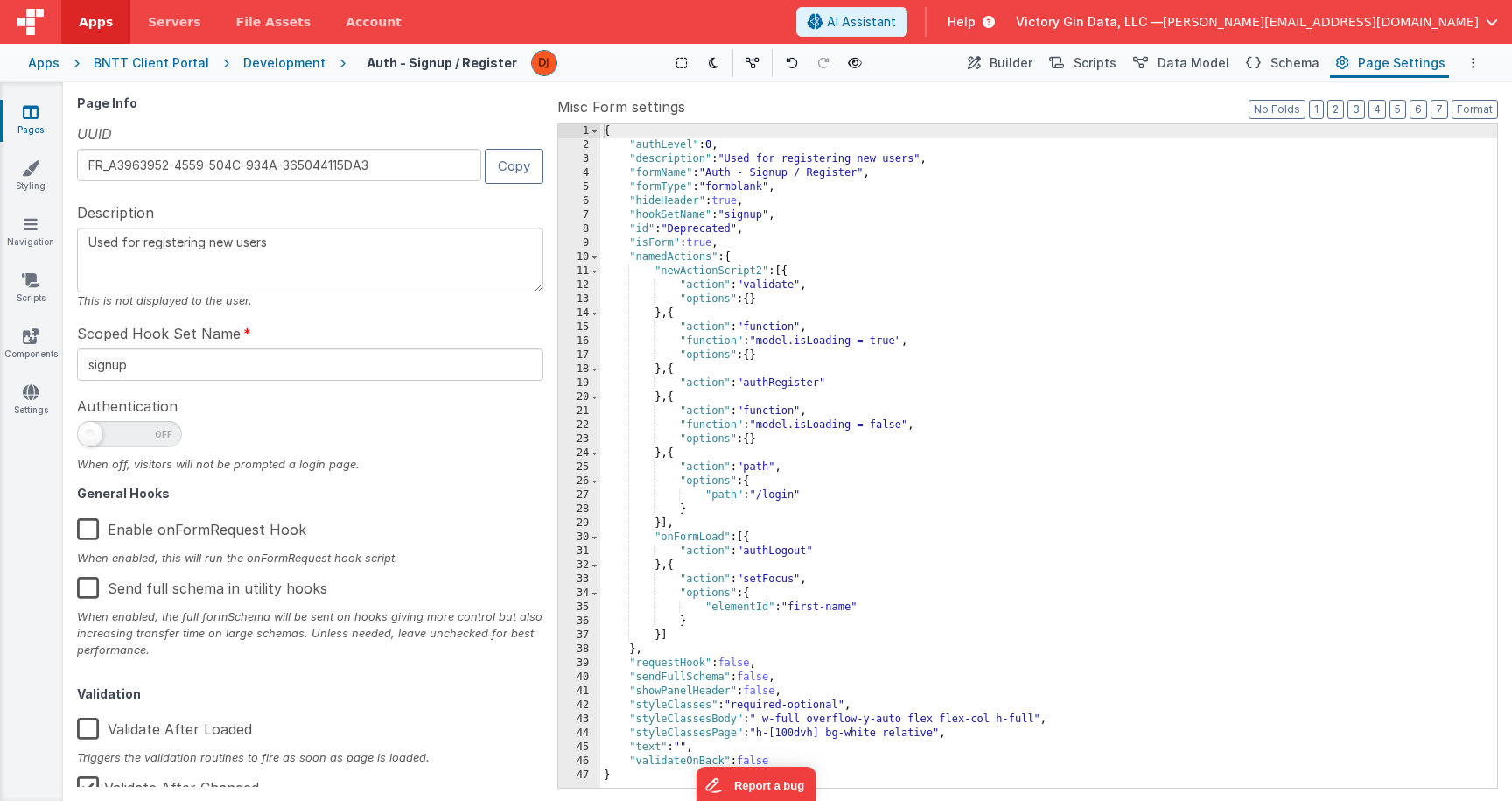
click at [382, 276] on textarea "Used for registering new users" at bounding box center [310, 260] width 467 height 65
type textarea "Used for completing the account registration process from an invitation"
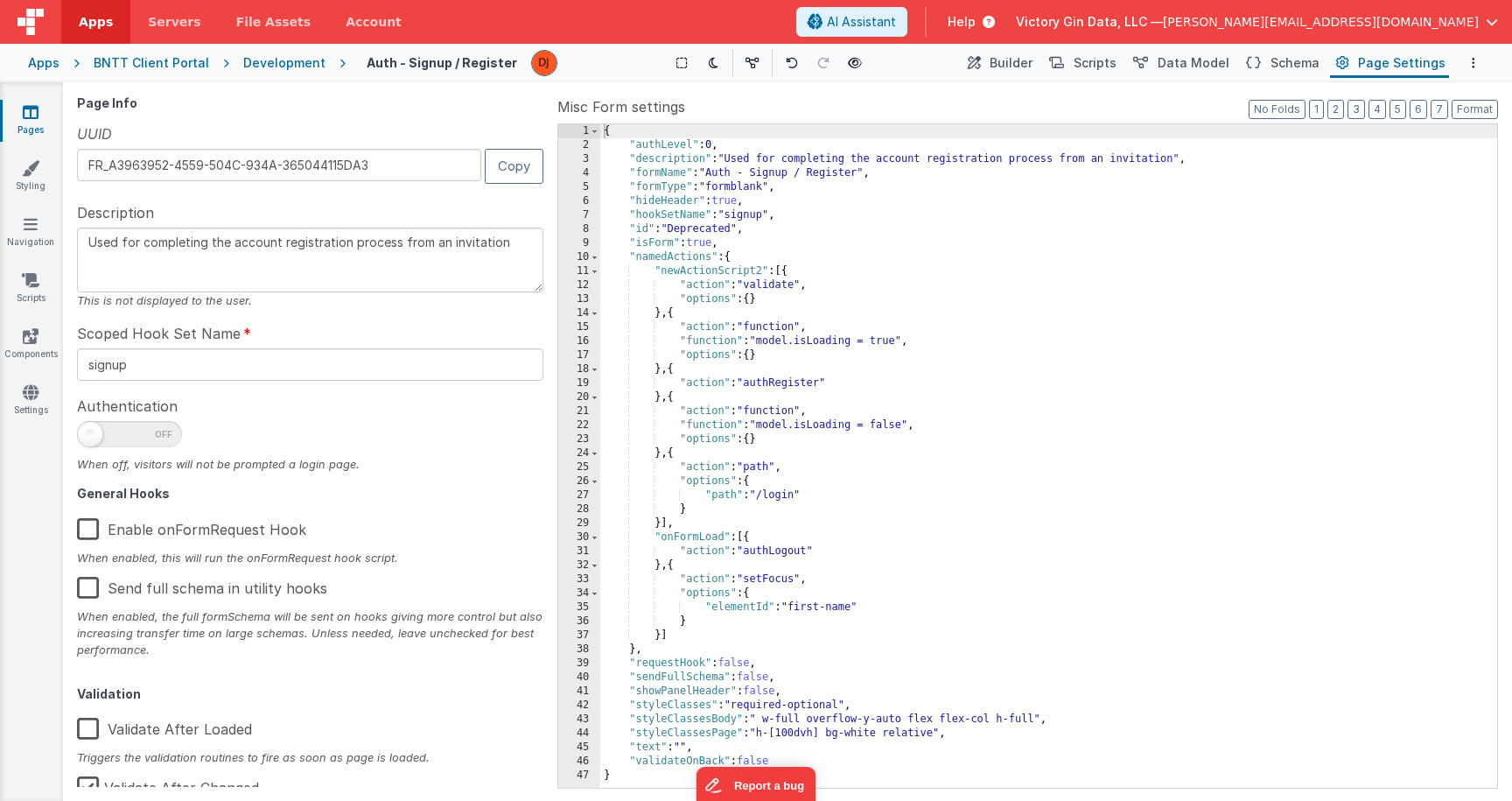
click at [482, 437] on div at bounding box center [310, 438] width 467 height 35
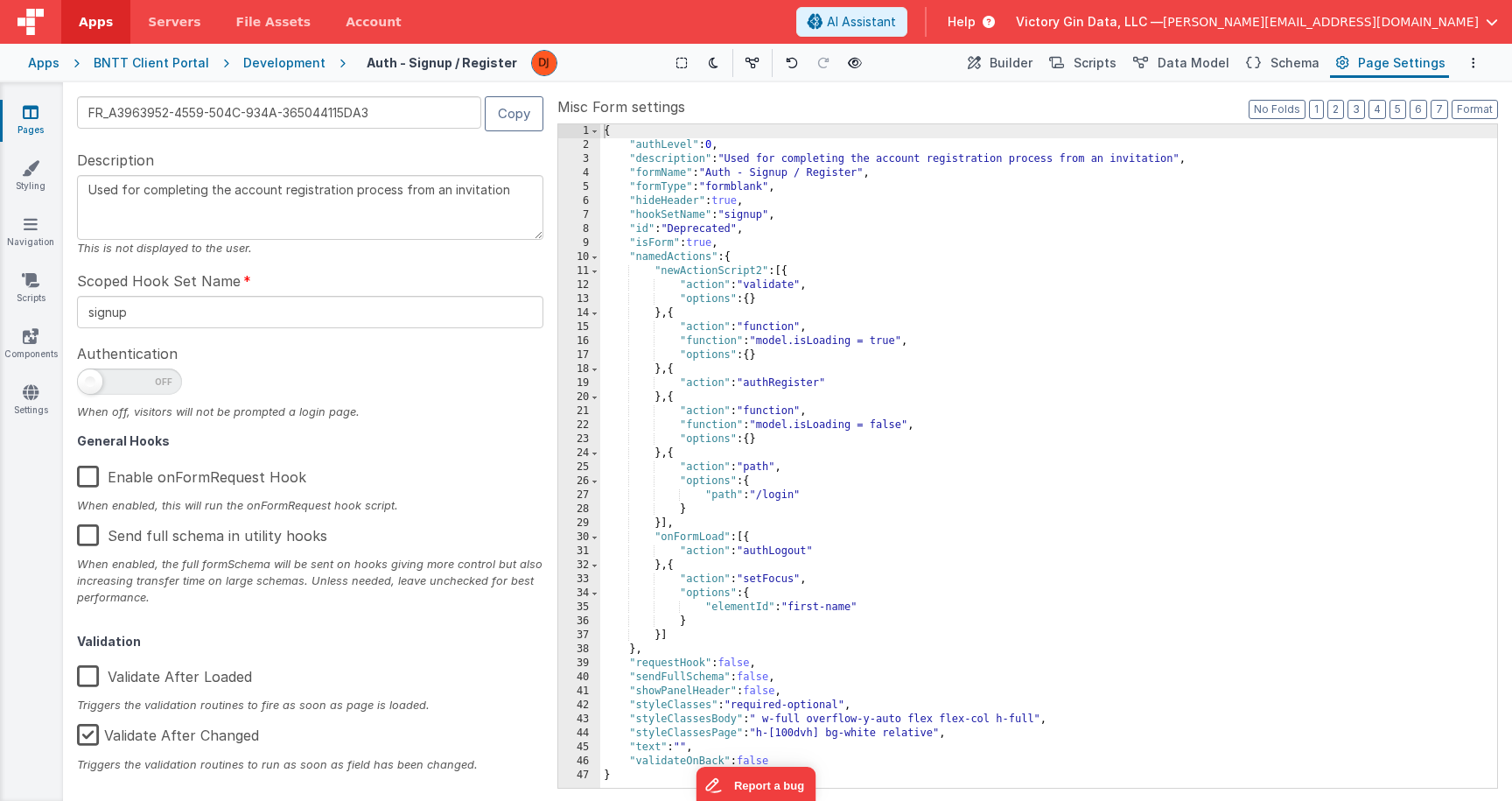
click at [89, 485] on label "Enable onFormRequest Hook" at bounding box center [191, 473] width 229 height 38
click at [0, 0] on input "Enable onFormRequest Hook" at bounding box center [0, 0] width 0 height 0
click at [756, 277] on div "{ "authLevel" : 0 , "description" : "Used for completing the account registrati…" at bounding box center [1049, 470] width 897 height 691
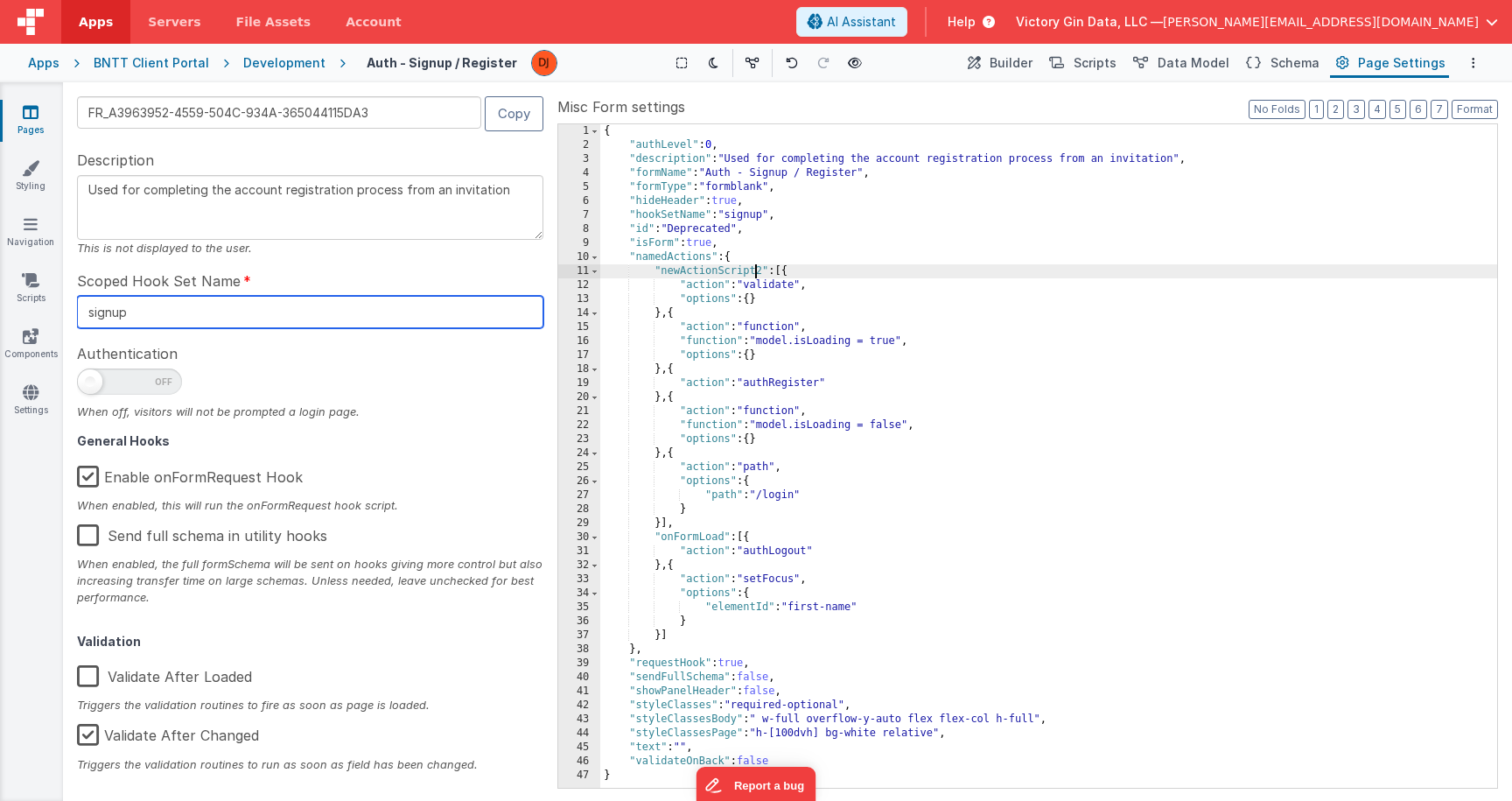
click at [241, 326] on input "signup" at bounding box center [310, 311] width 467 height 32
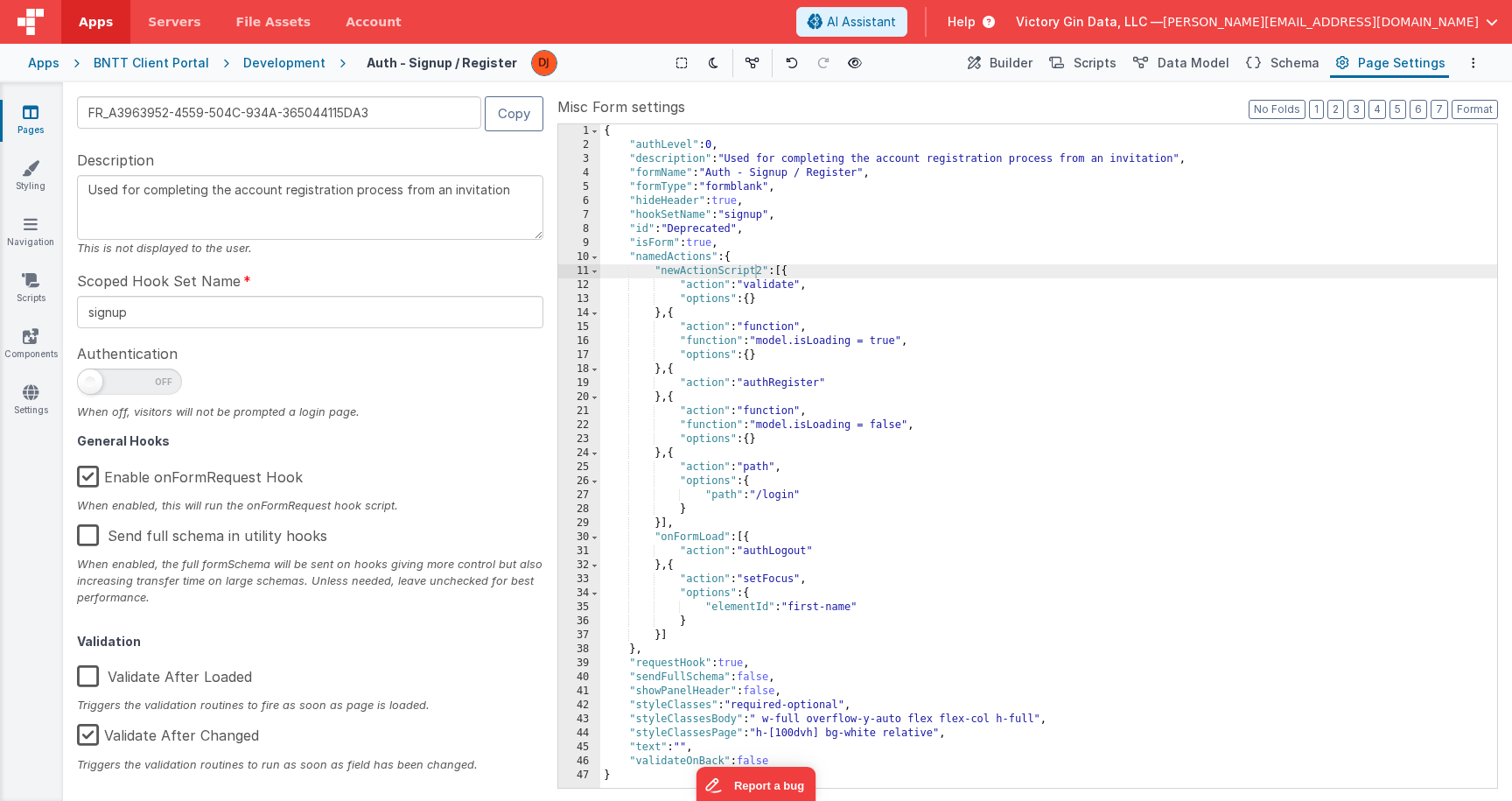
click at [252, 268] on div "Page Info UUID FR_A3963952-4559-504C-934A-365044115DA3 Copy Description Used fo…" at bounding box center [313, 441] width 473 height 690
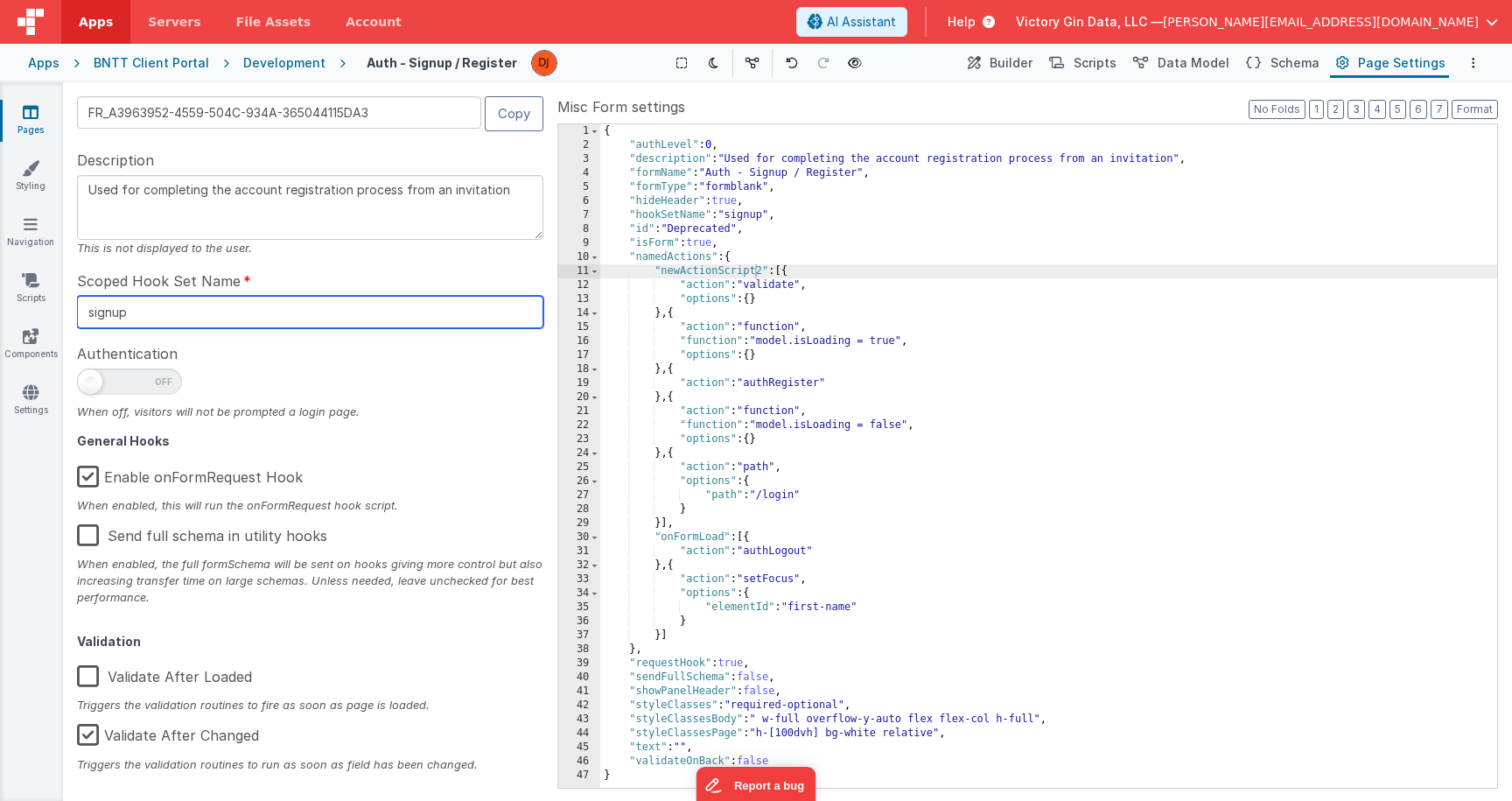
drag, startPoint x: 89, startPoint y: 310, endPoint x: 101, endPoint y: 309, distance: 12.0
click at [101, 309] on input "signup" at bounding box center [310, 311] width 467 height 32
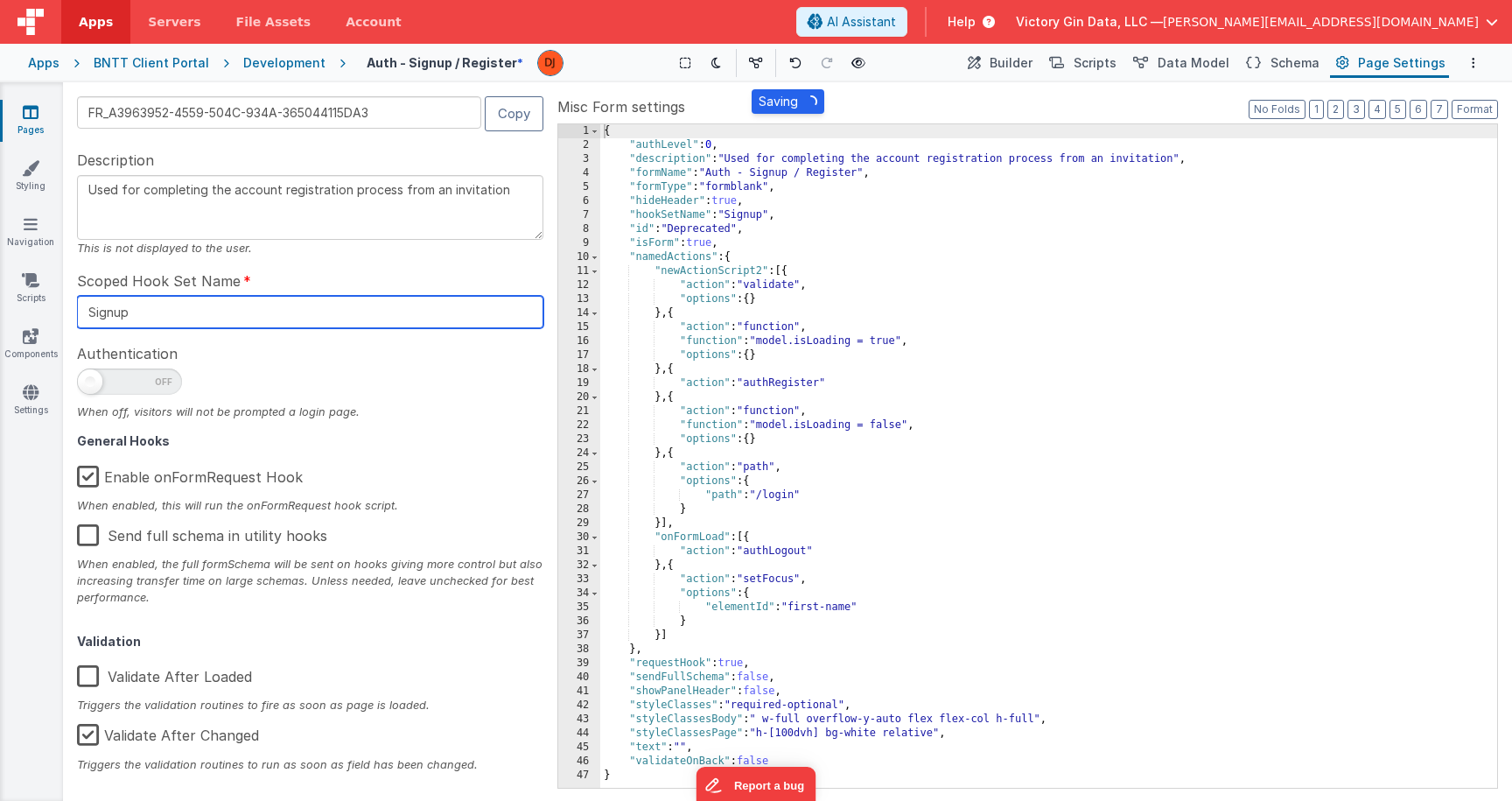
type input "Signup"
